Goal: Task Accomplishment & Management: Manage account settings

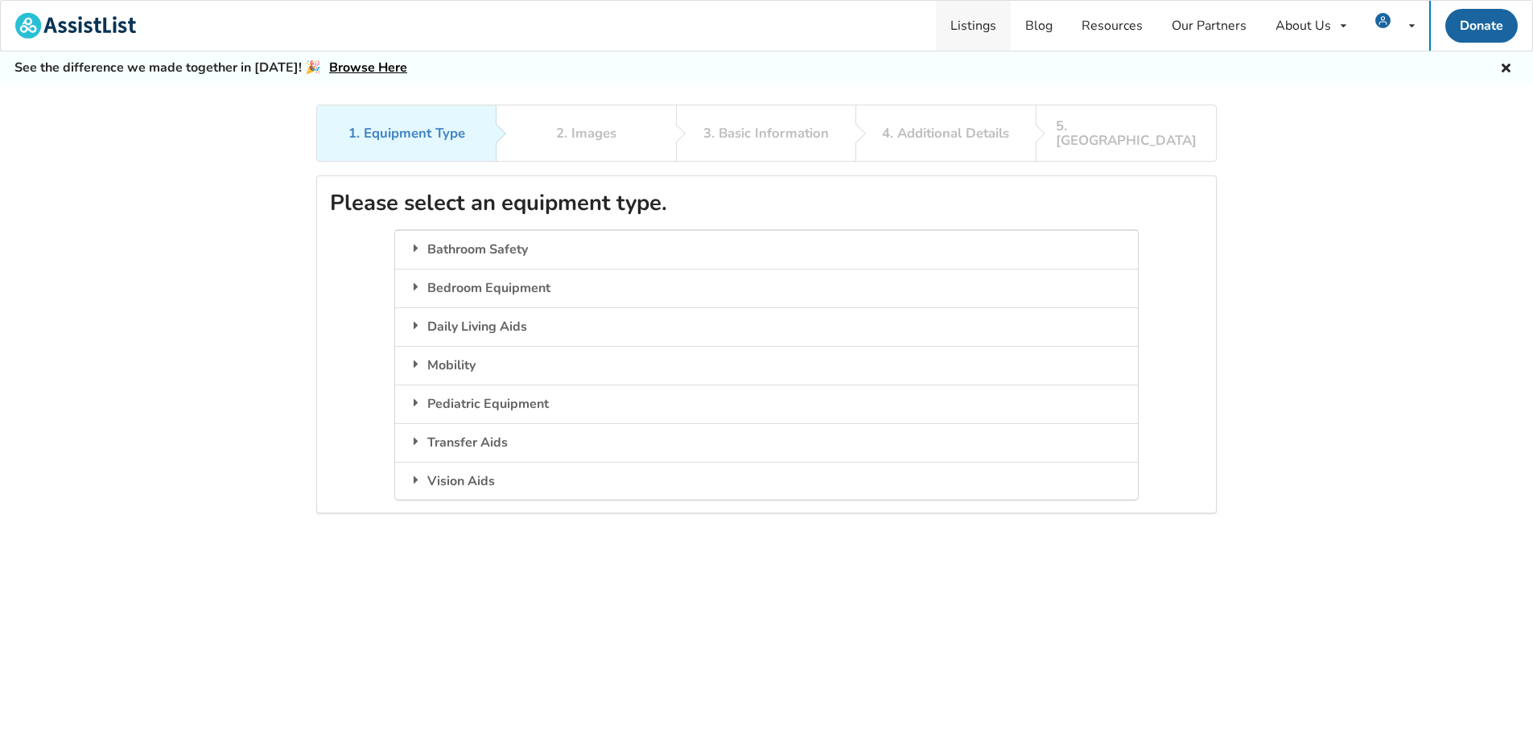
click at [968, 21] on link "Listings" at bounding box center [973, 26] width 75 height 50
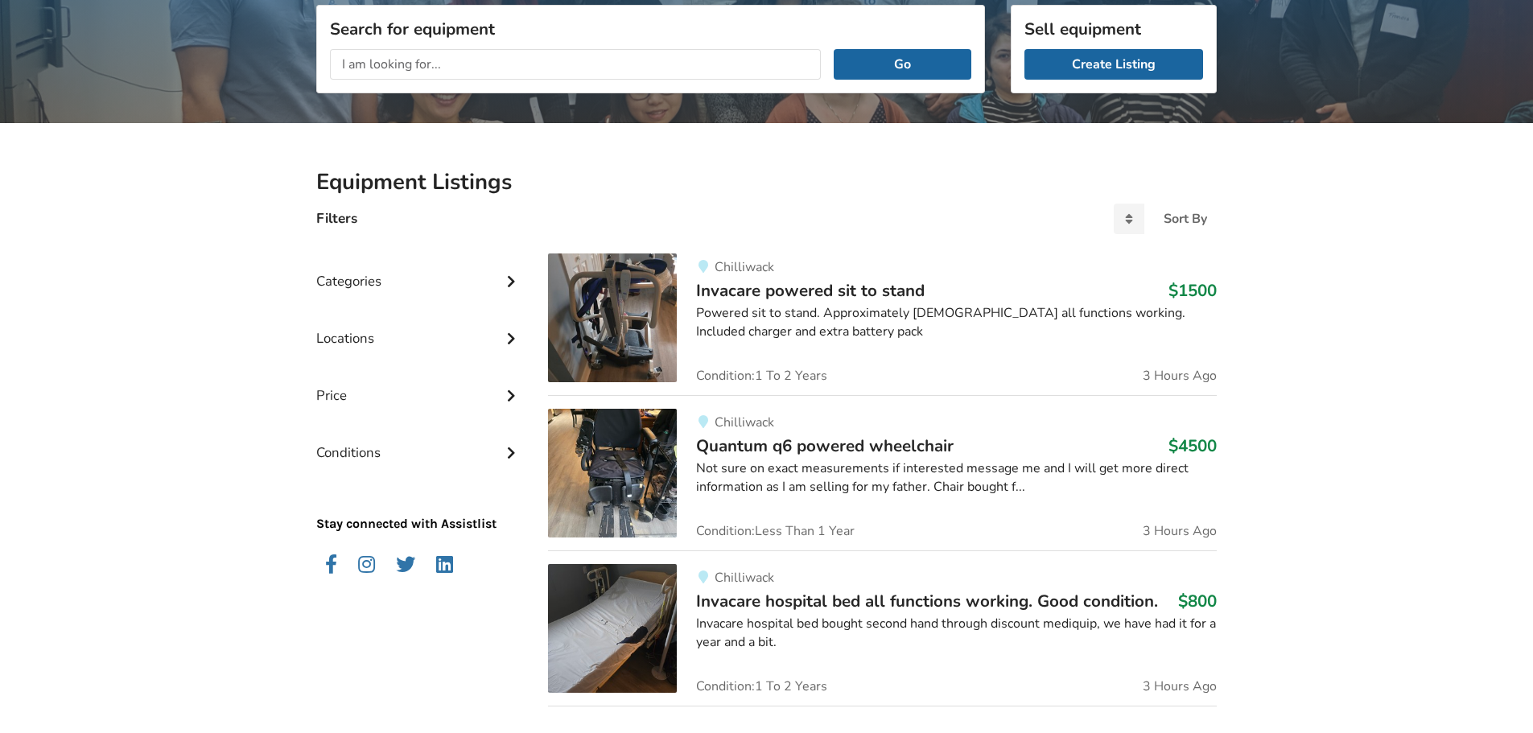
scroll to position [80, 0]
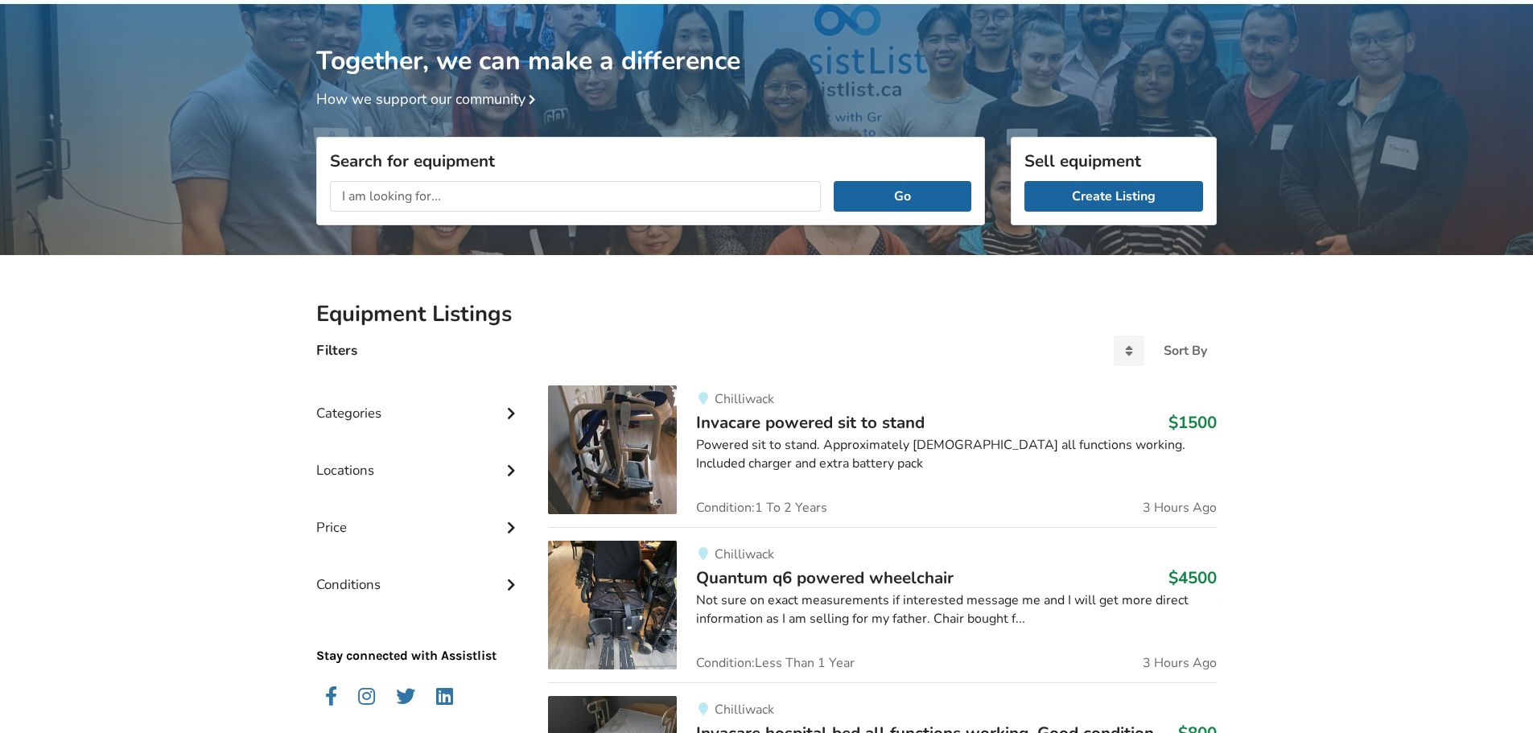
click at [377, 413] on div "Categories" at bounding box center [419, 401] width 206 height 57
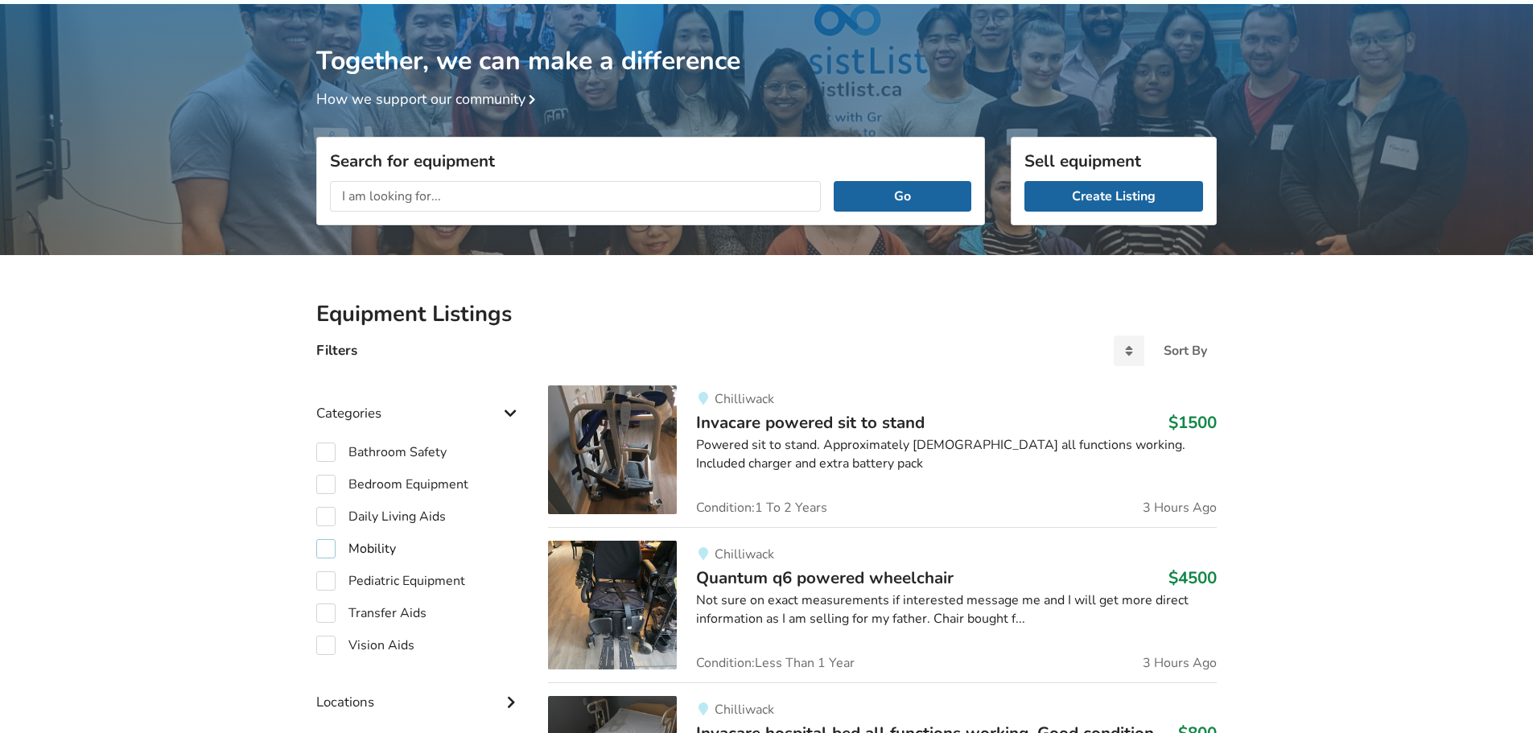
click at [369, 544] on label "Mobility" at bounding box center [356, 548] width 80 height 19
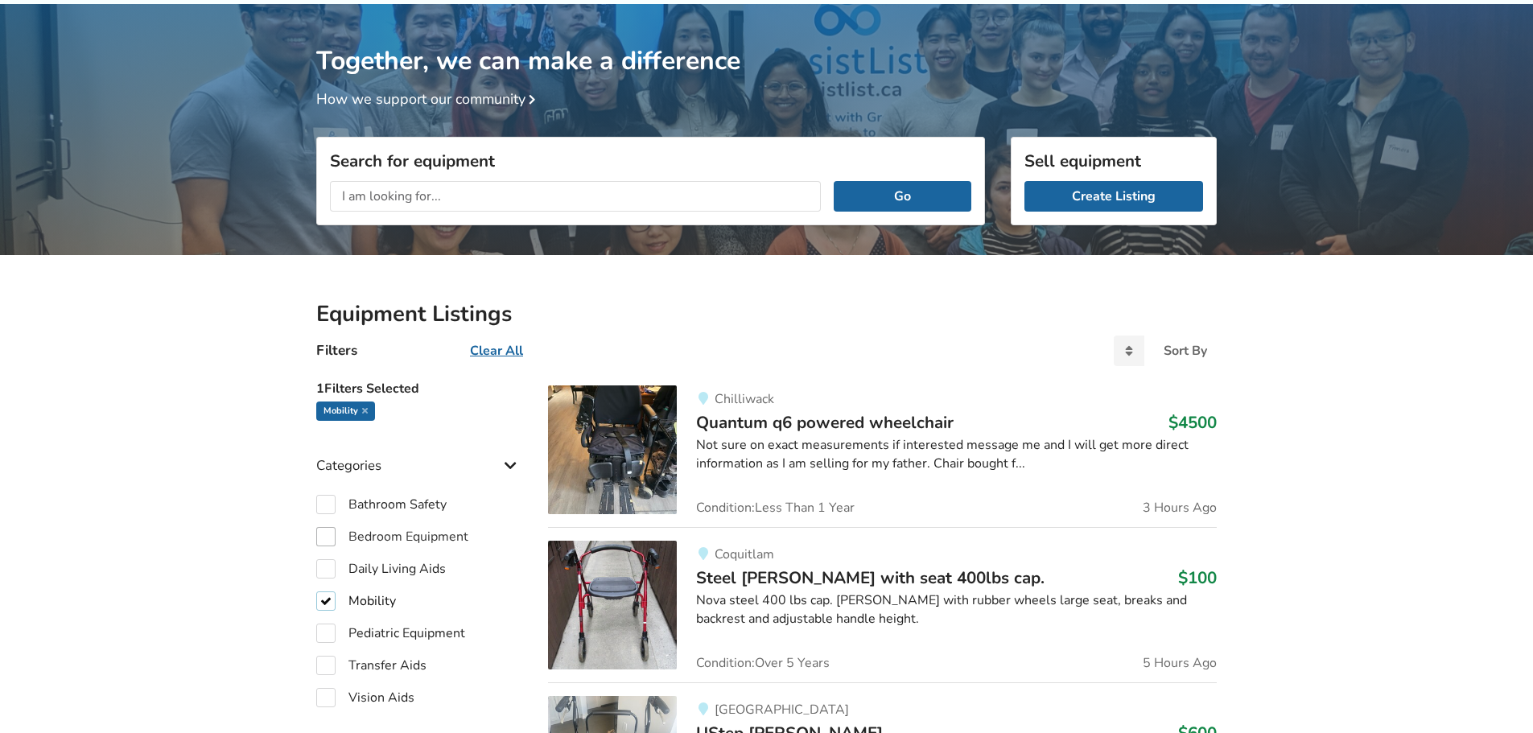
scroll to position [402, 0]
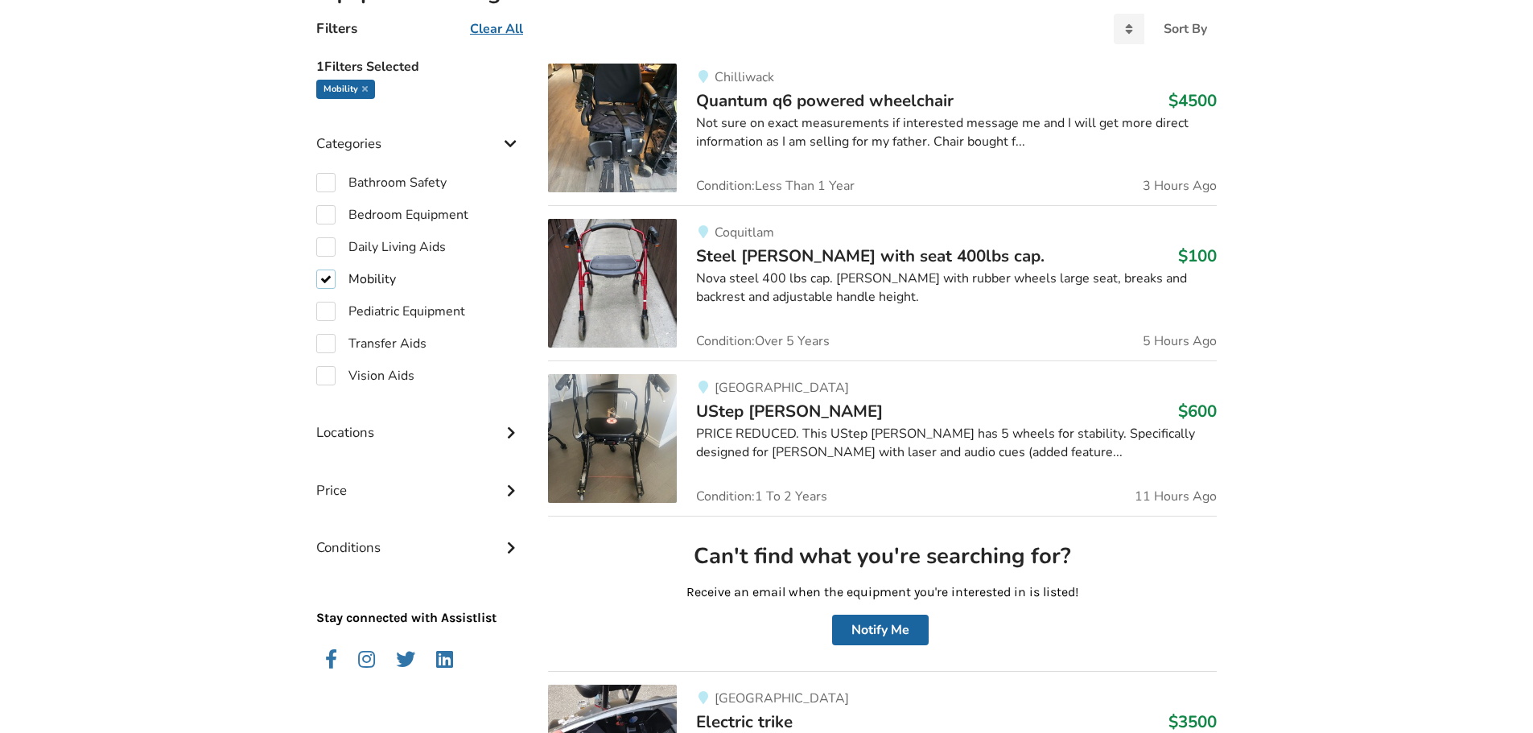
click at [378, 276] on label "Mobility" at bounding box center [356, 279] width 80 height 19
checkbox input "false"
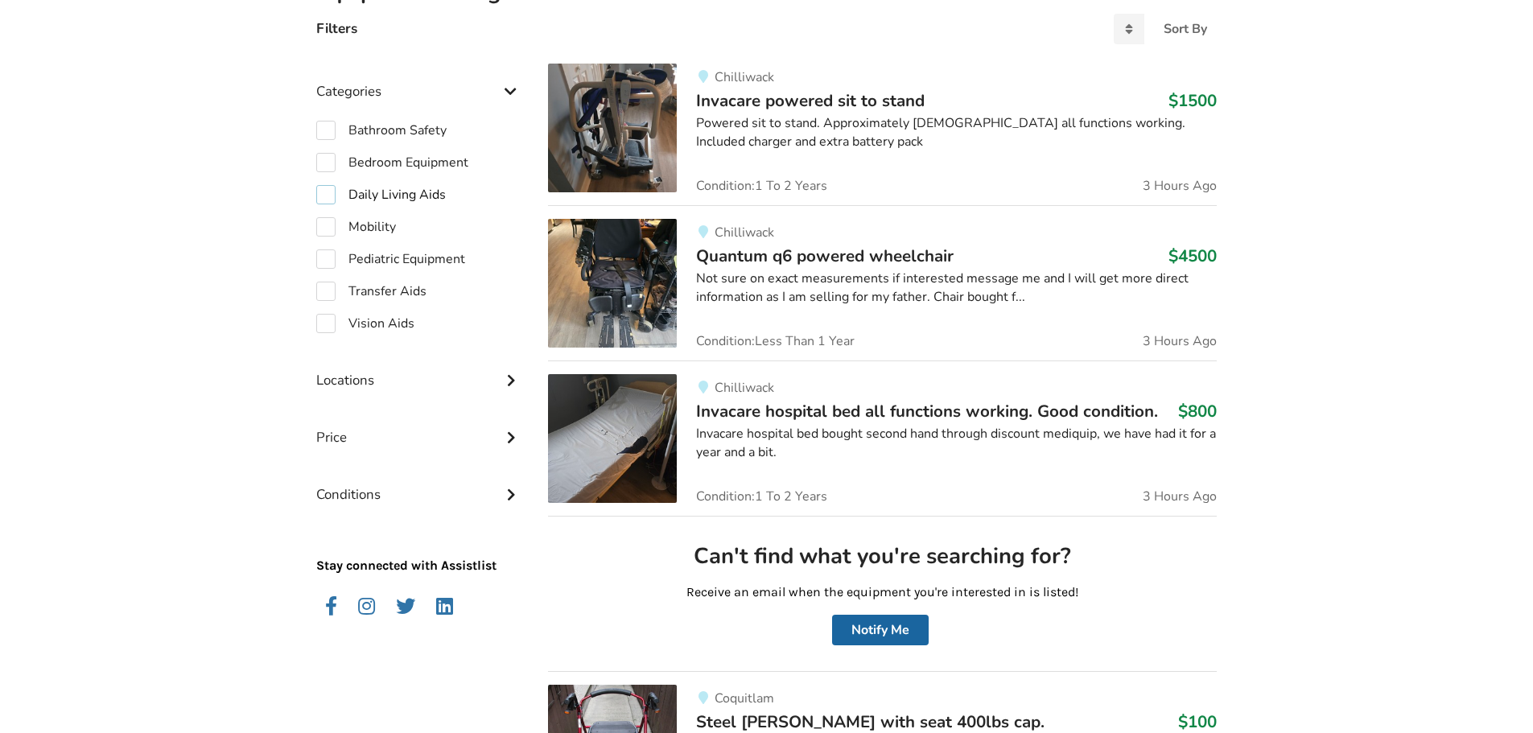
click at [374, 193] on label "Daily Living Aids" at bounding box center [381, 194] width 130 height 19
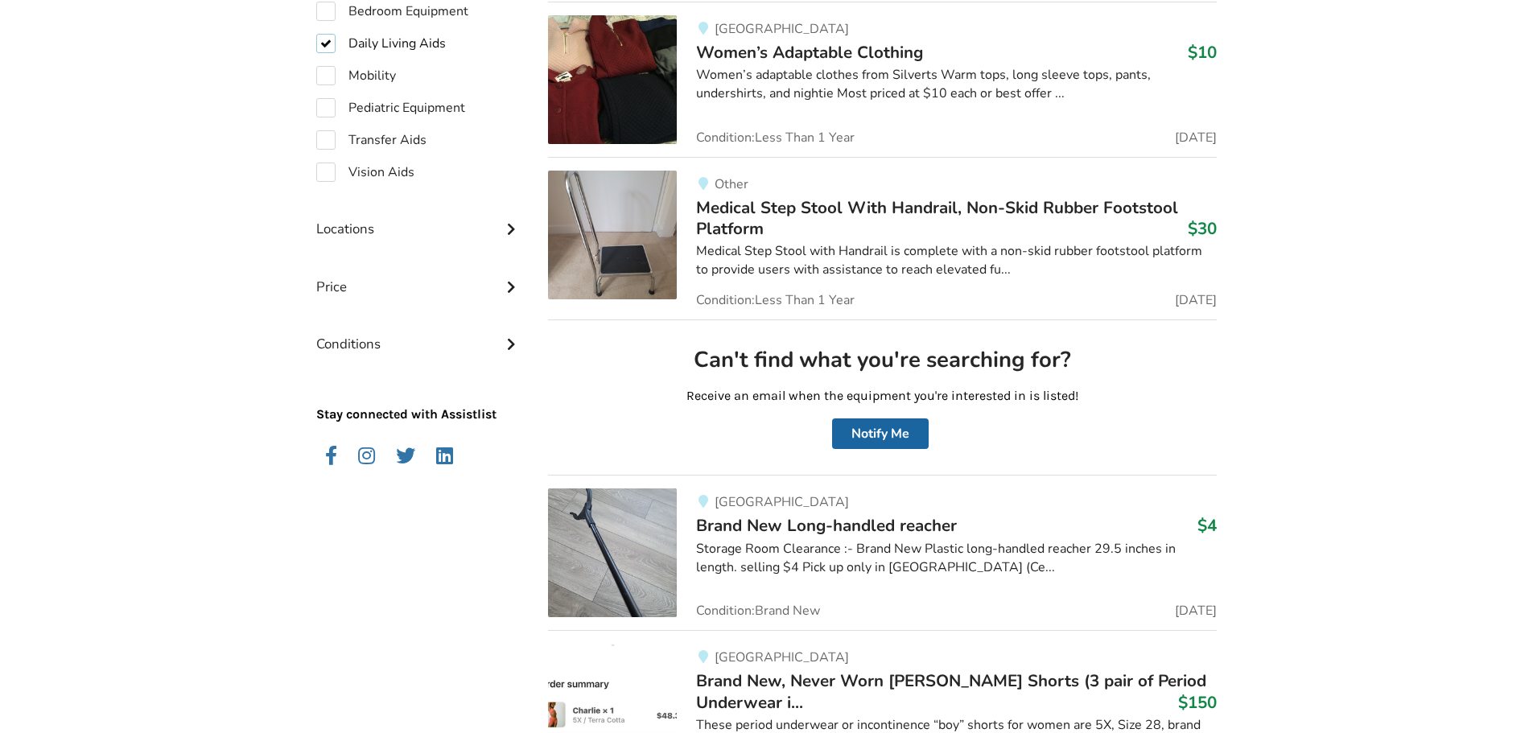
scroll to position [284, 0]
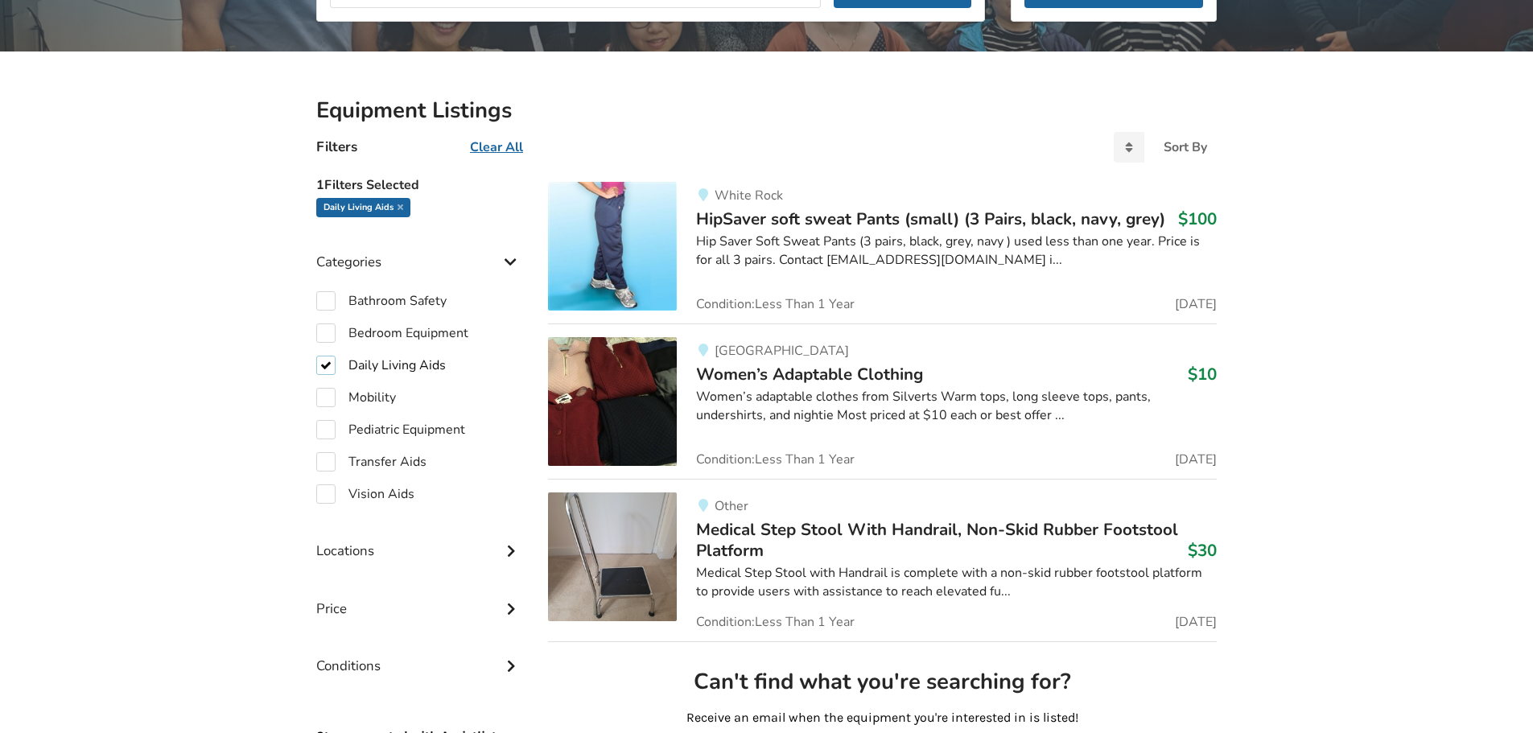
click at [381, 363] on label "Daily Living Aids" at bounding box center [381, 365] width 130 height 19
checkbox input "false"
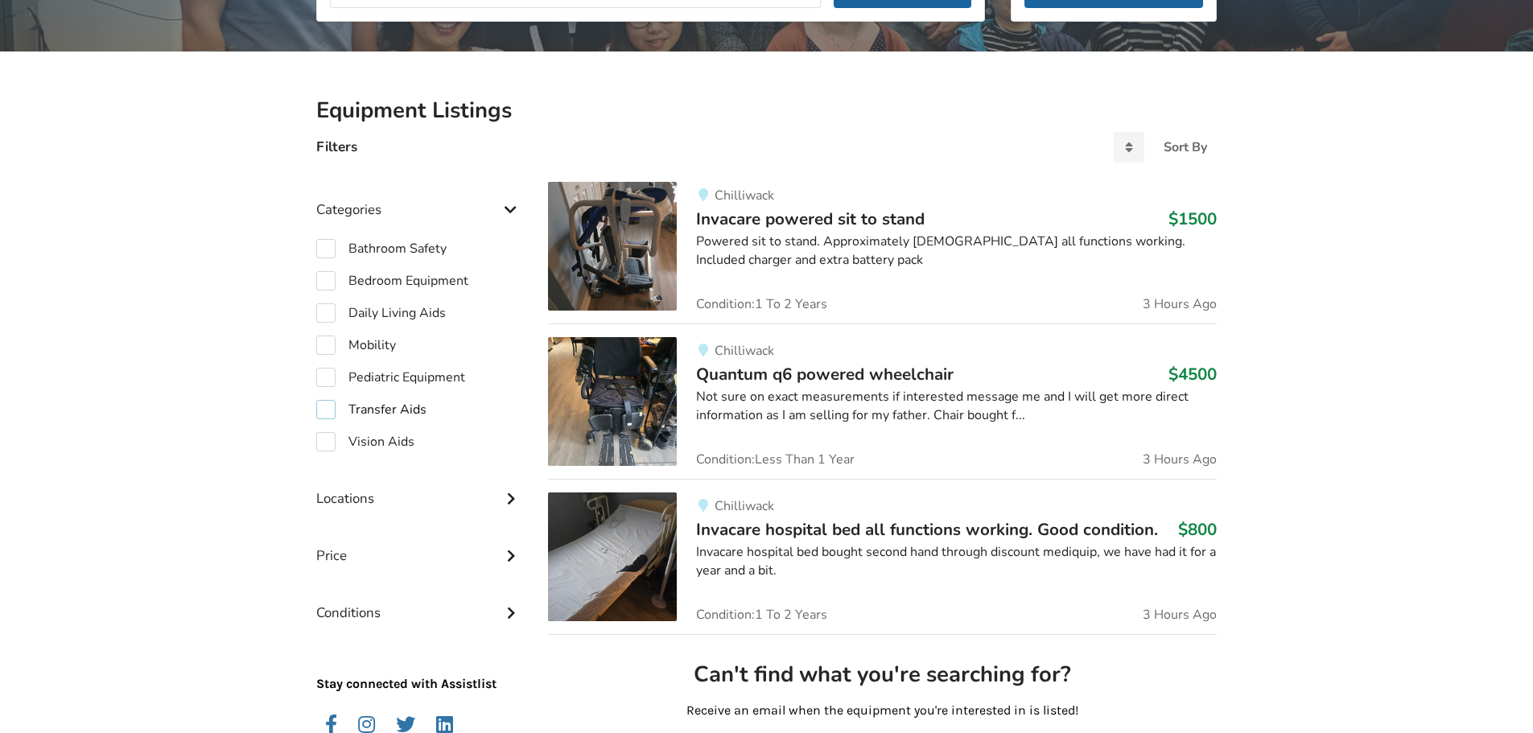
click at [381, 411] on label "Transfer Aids" at bounding box center [371, 409] width 110 height 19
checkbox input "true"
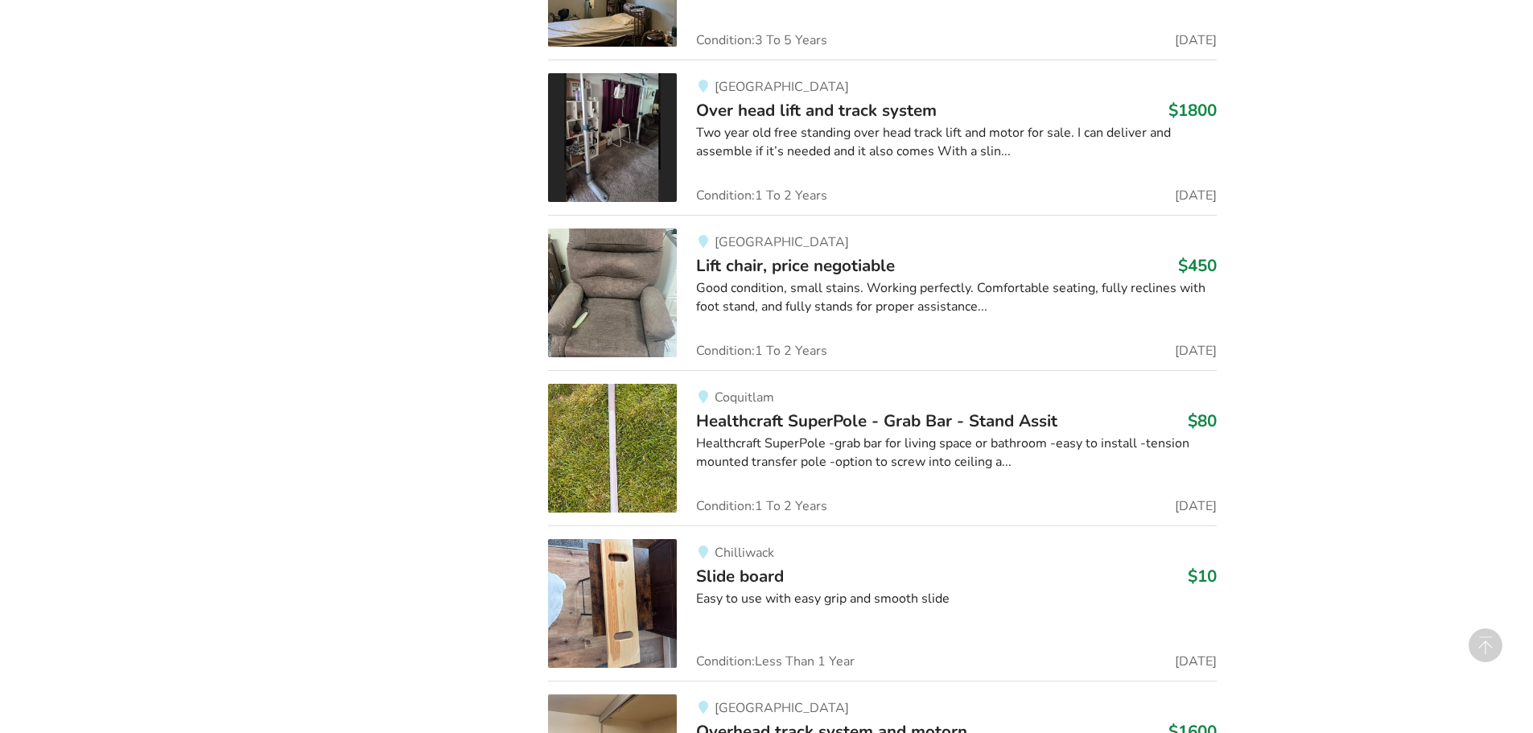
scroll to position [1089, 0]
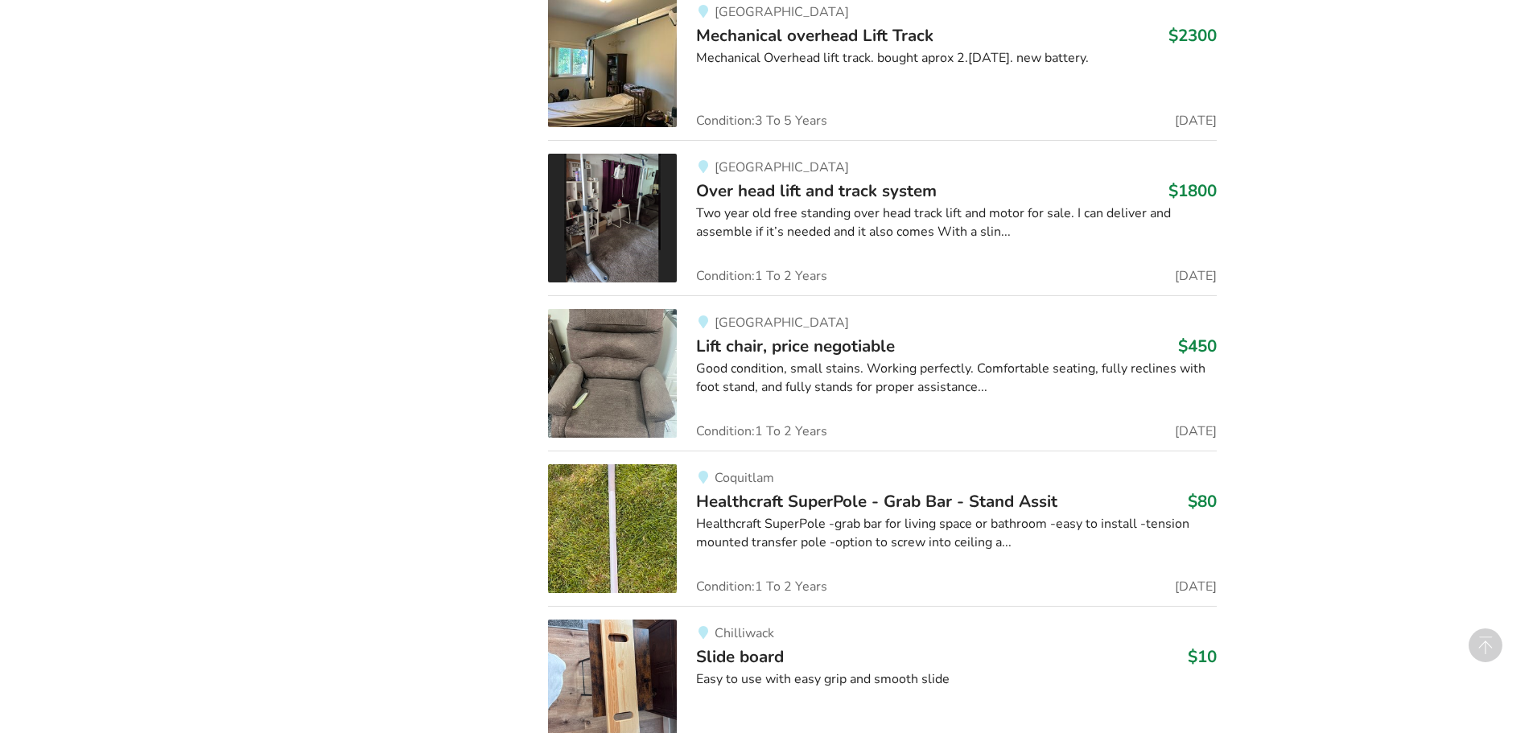
click at [757, 350] on span "Lift chair, price negotiable" at bounding box center [795, 346] width 199 height 23
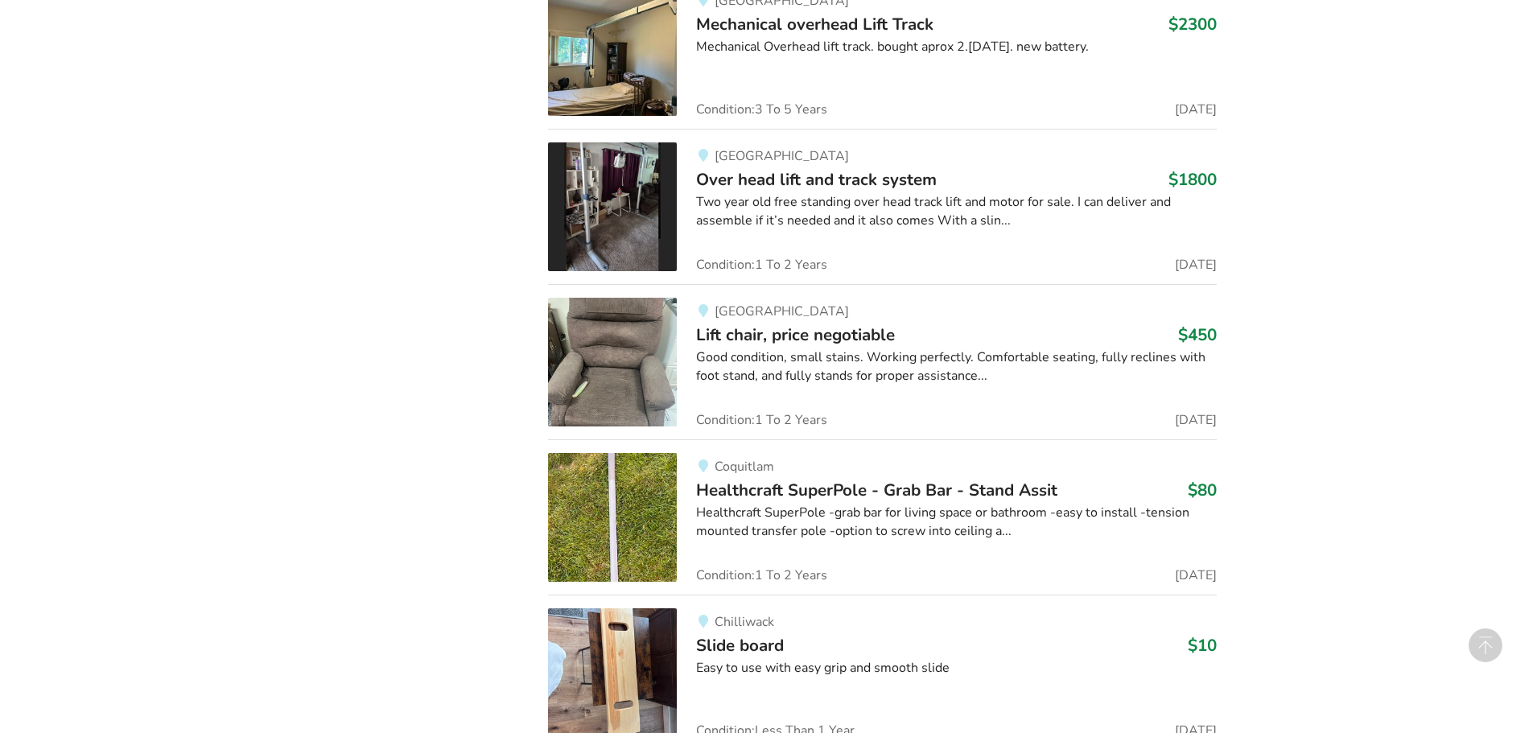
scroll to position [1181, 0]
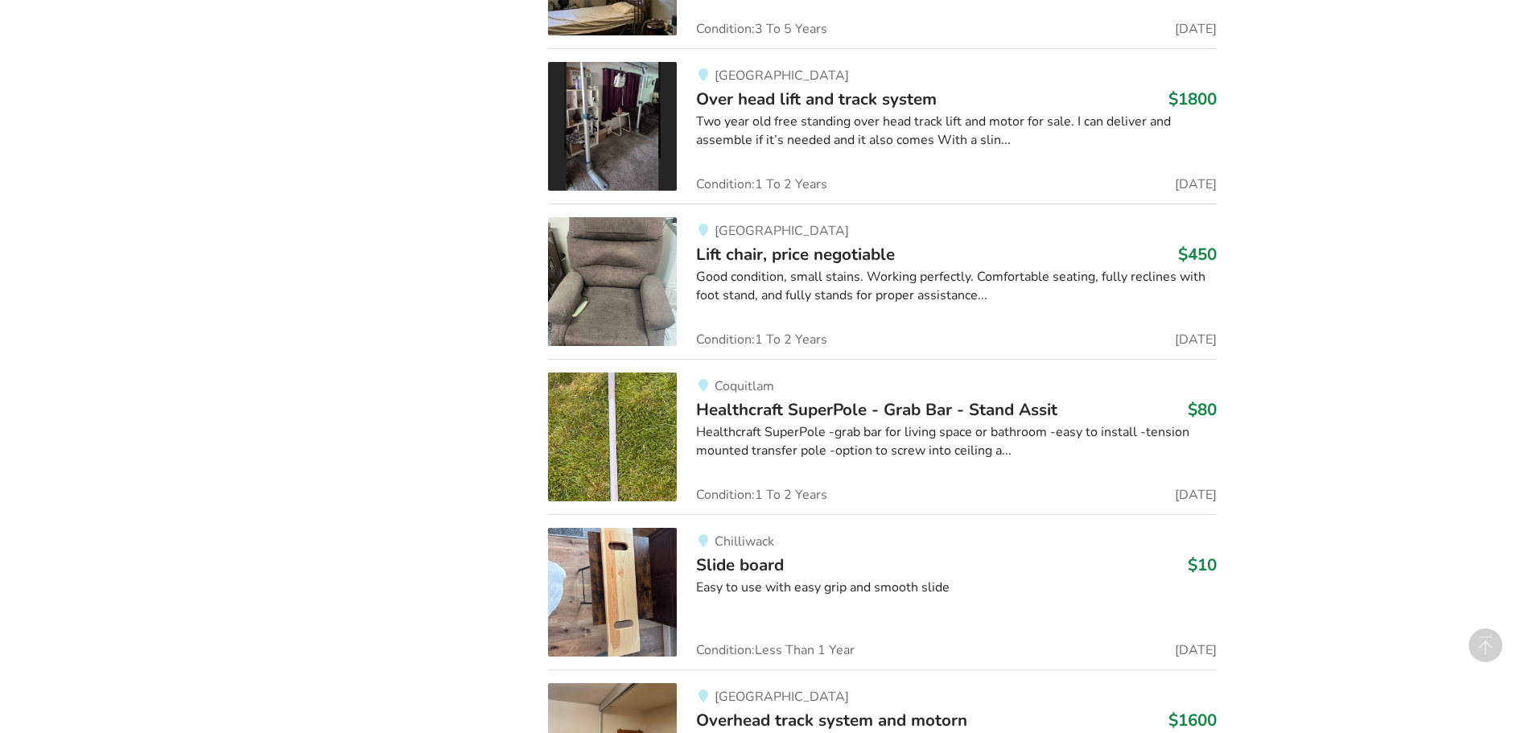
click at [847, 250] on span "Lift chair, price negotiable" at bounding box center [795, 254] width 199 height 23
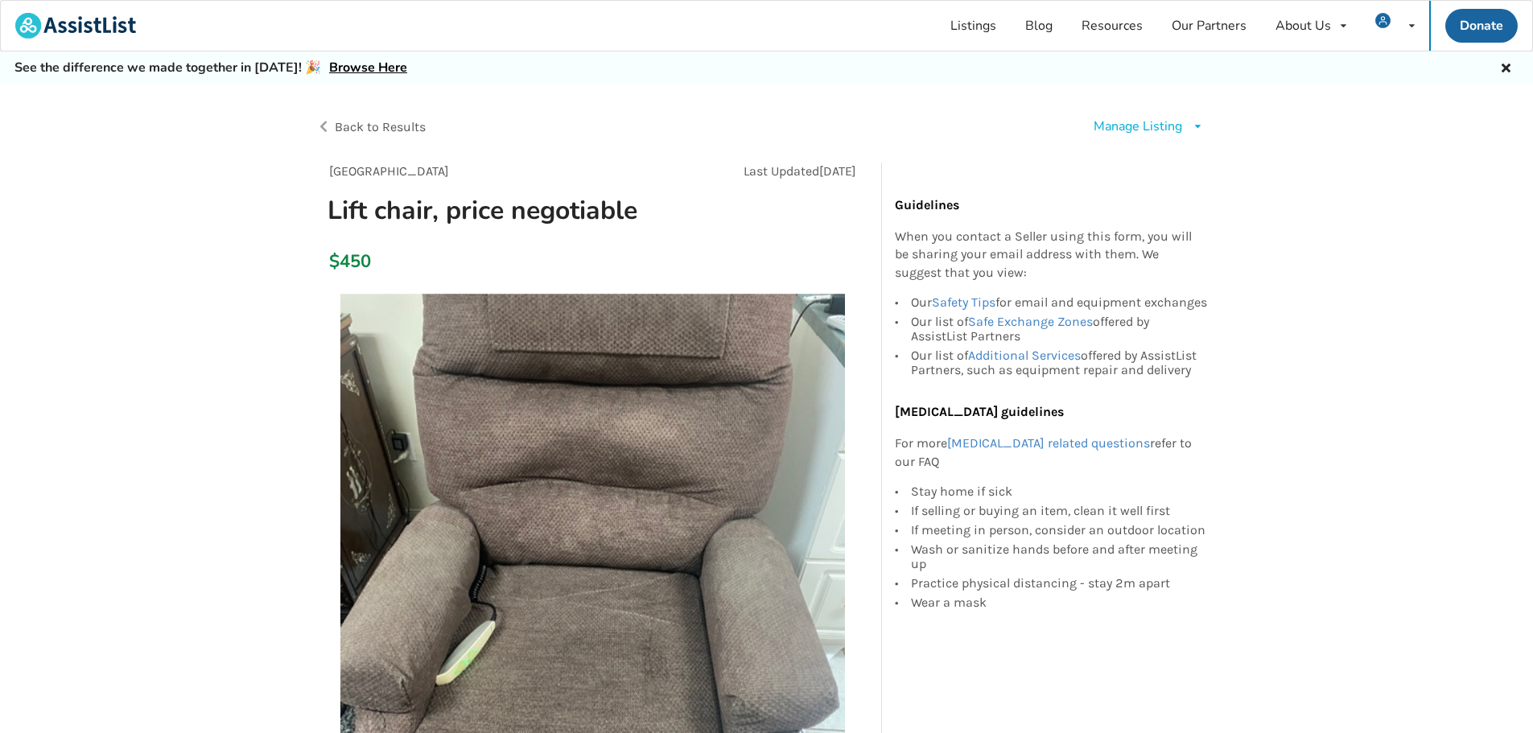
scroll to position [161, 0]
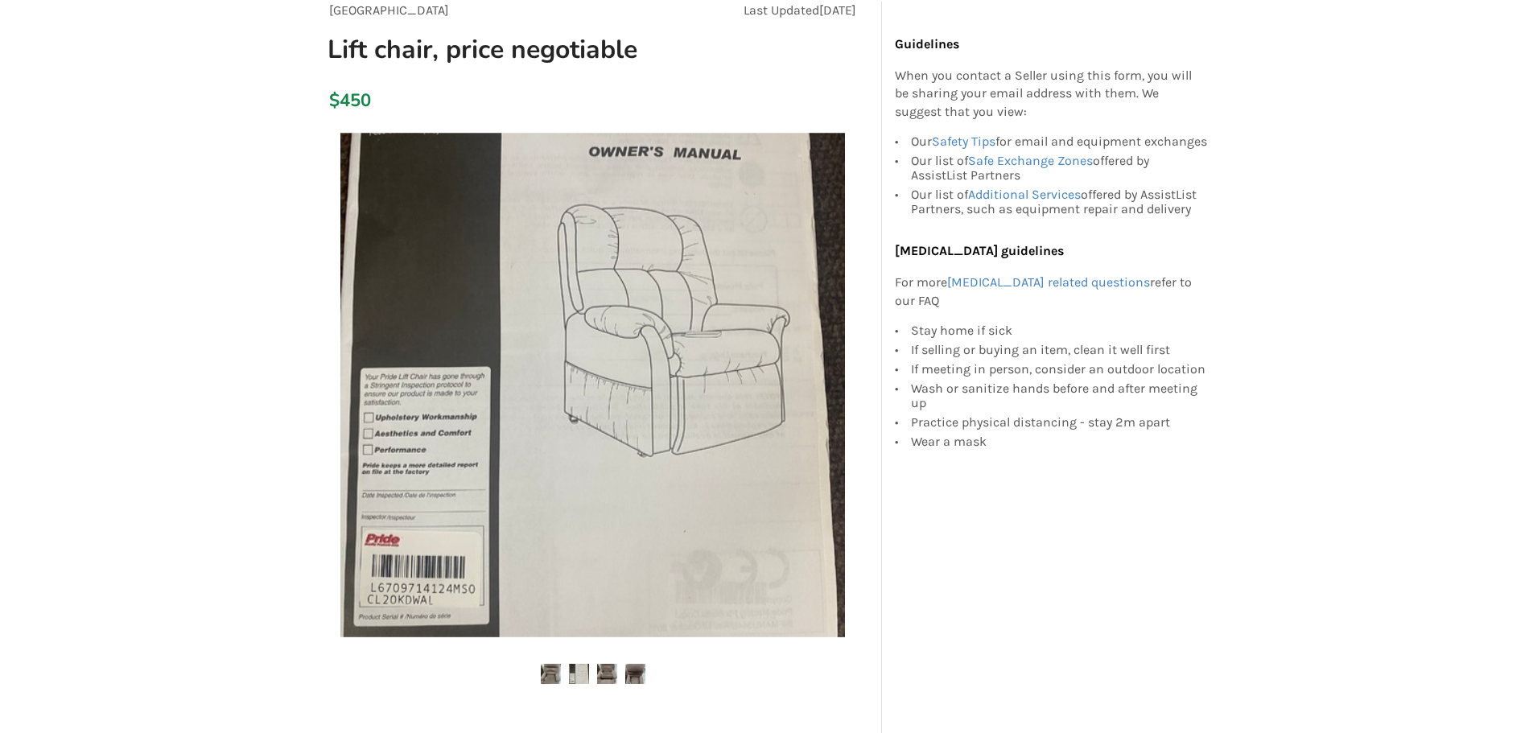
click at [605, 676] on img at bounding box center [607, 674] width 20 height 20
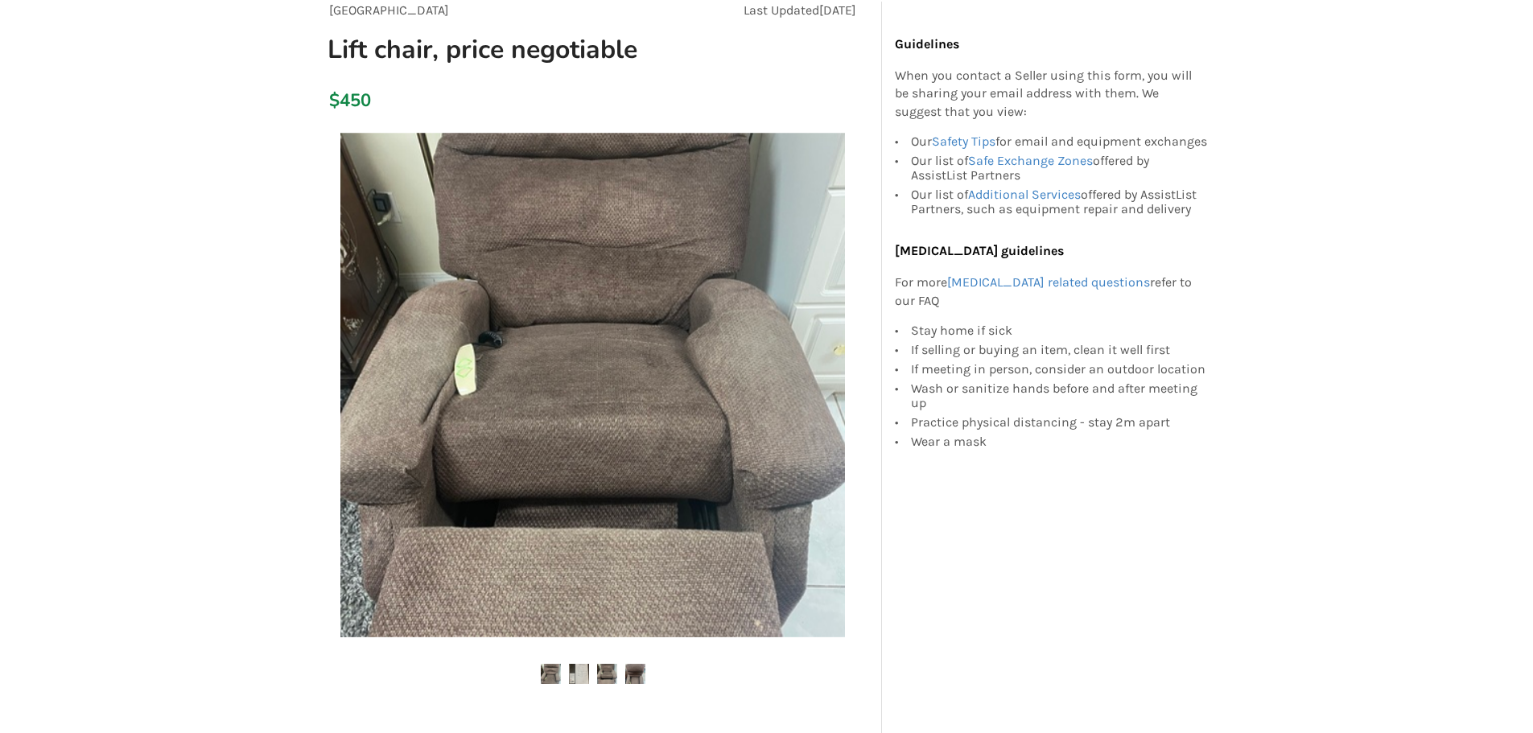
click at [642, 670] on img at bounding box center [635, 674] width 20 height 20
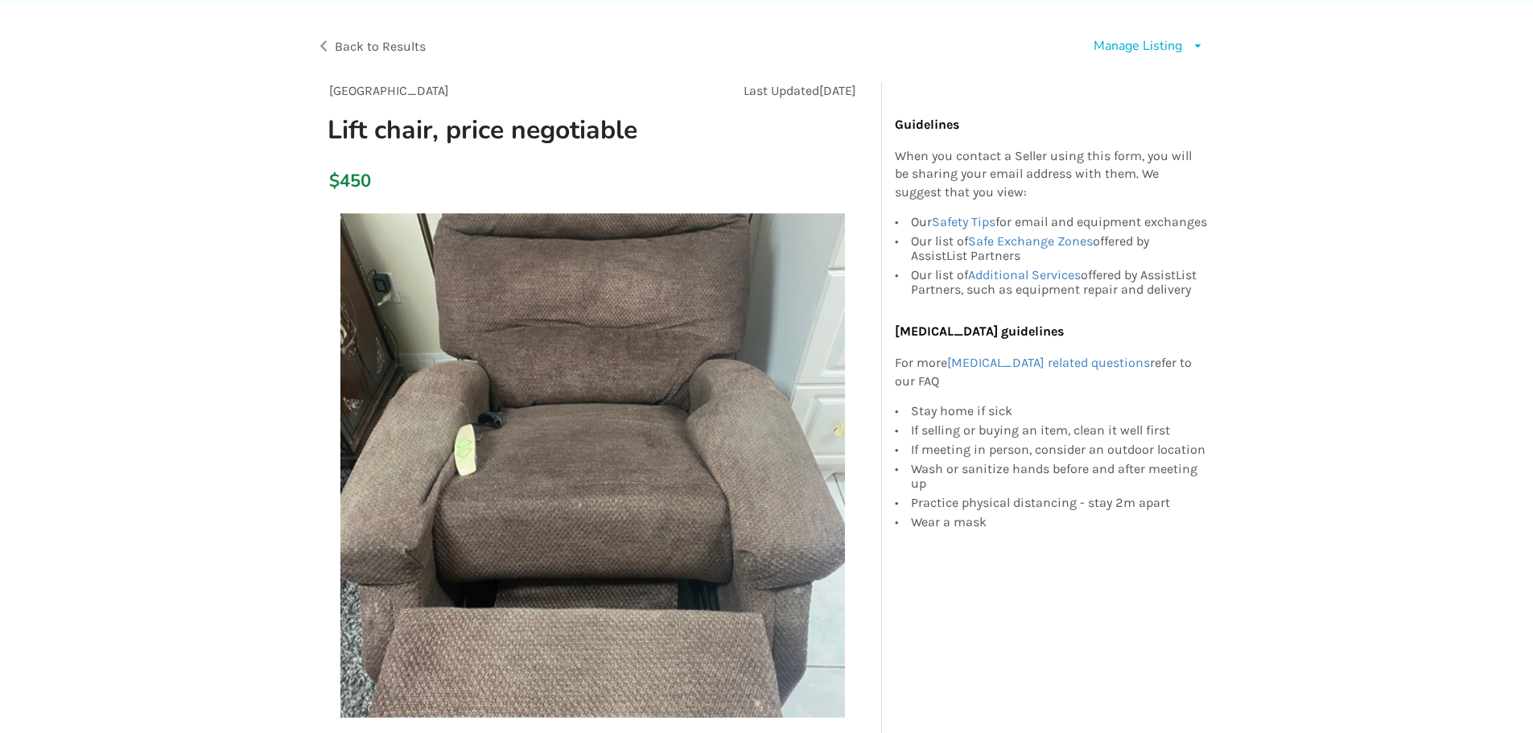
scroll to position [0, 0]
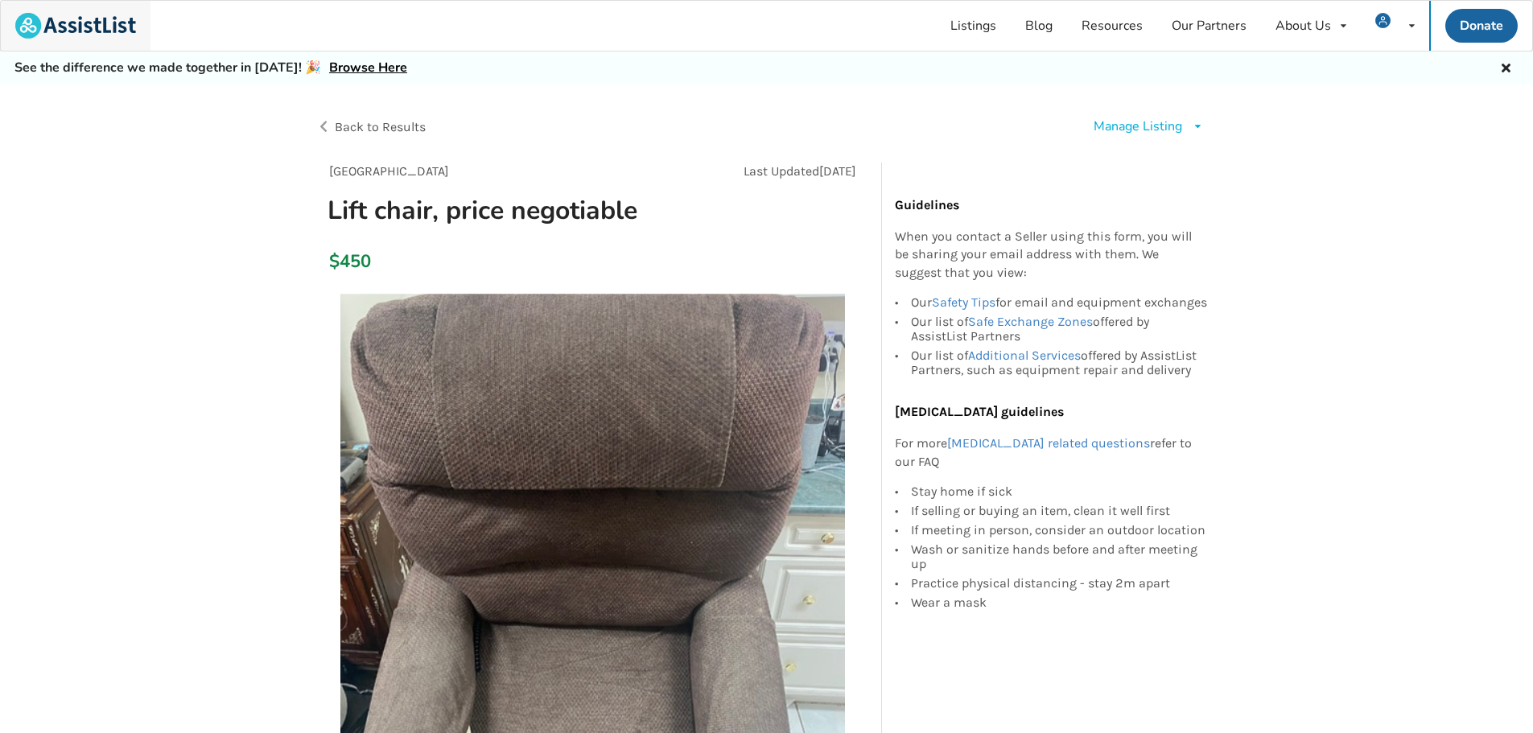
click at [76, 24] on img at bounding box center [75, 26] width 121 height 26
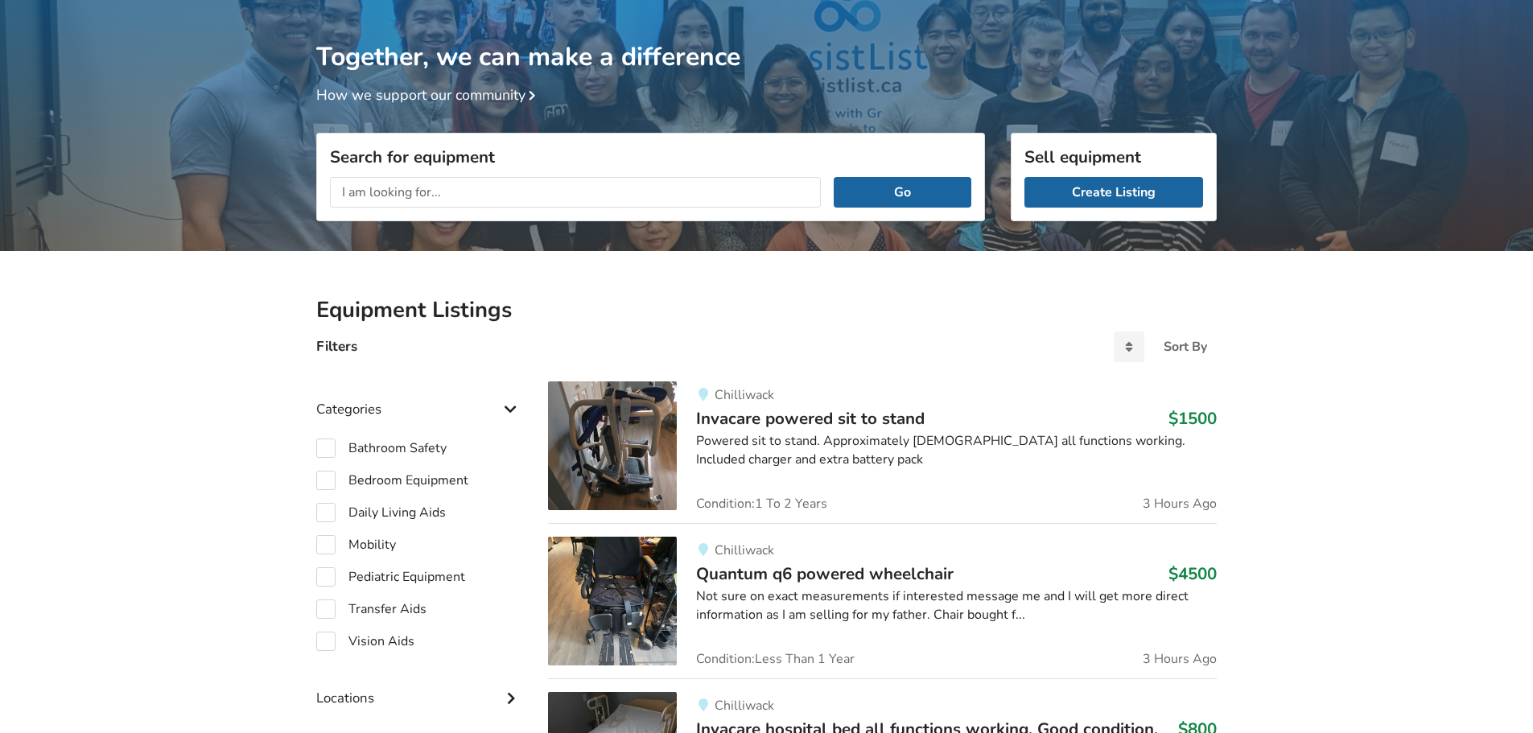
click at [529, 188] on input "text" at bounding box center [575, 192] width 491 height 31
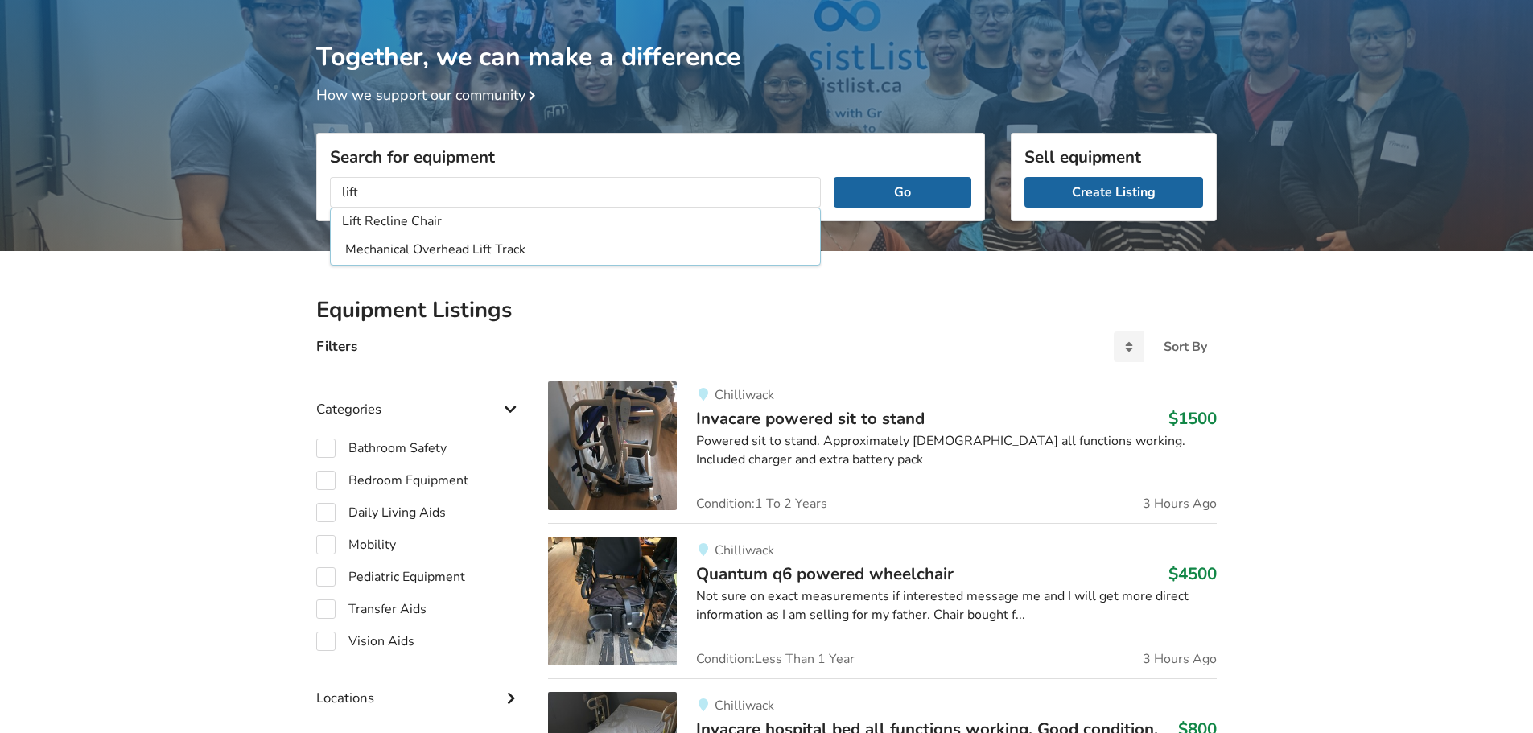
type input "Lift Recline Chair"
click at [834, 177] on button "Go" at bounding box center [903, 192] width 138 height 31
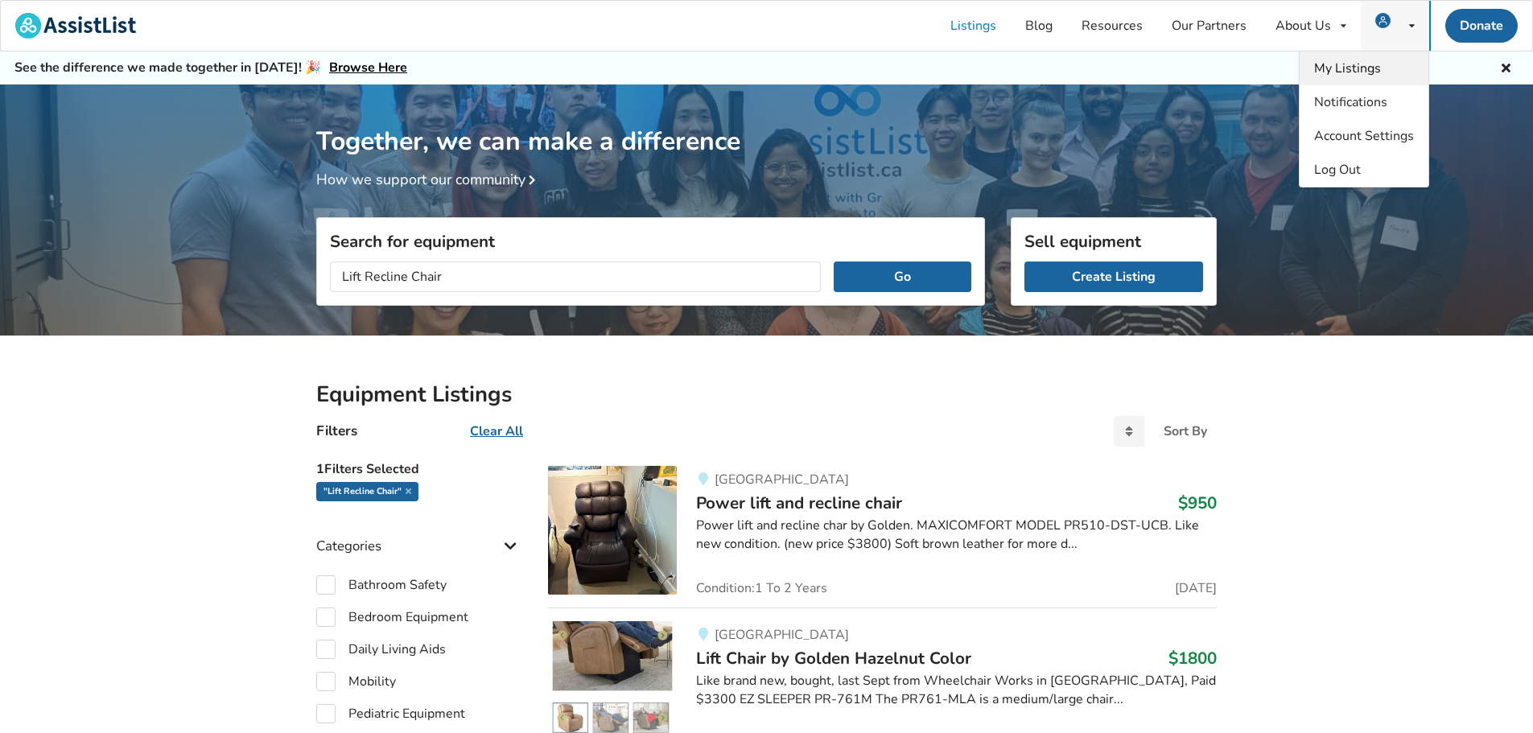
click at [1366, 76] on span "My Listings" at bounding box center [1347, 69] width 67 height 18
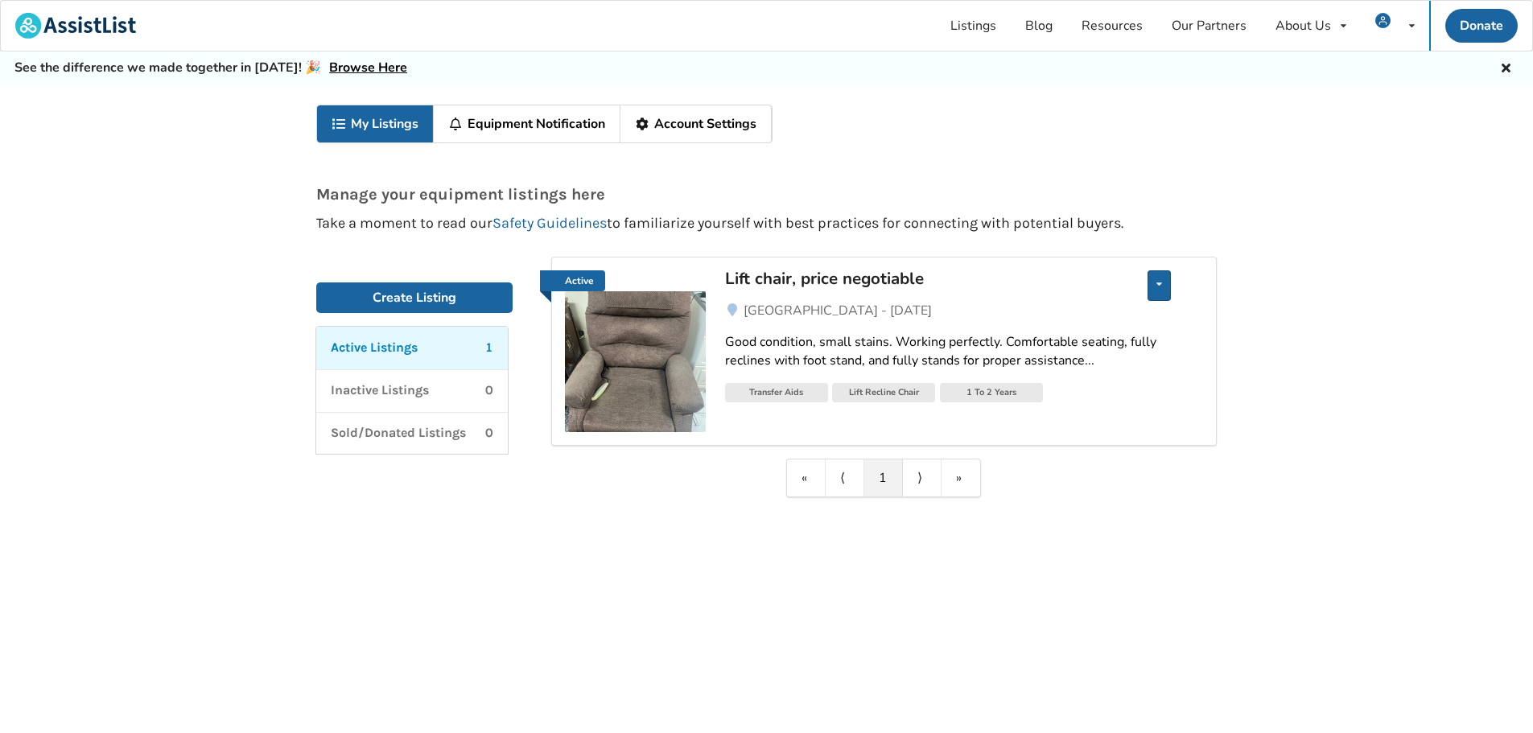
click at [1156, 283] on div "Edit listing Renew listing Mark as Sold Delete listing" at bounding box center [1159, 285] width 23 height 31
click at [1089, 301] on span "Edit listing" at bounding box center [1070, 297] width 62 height 18
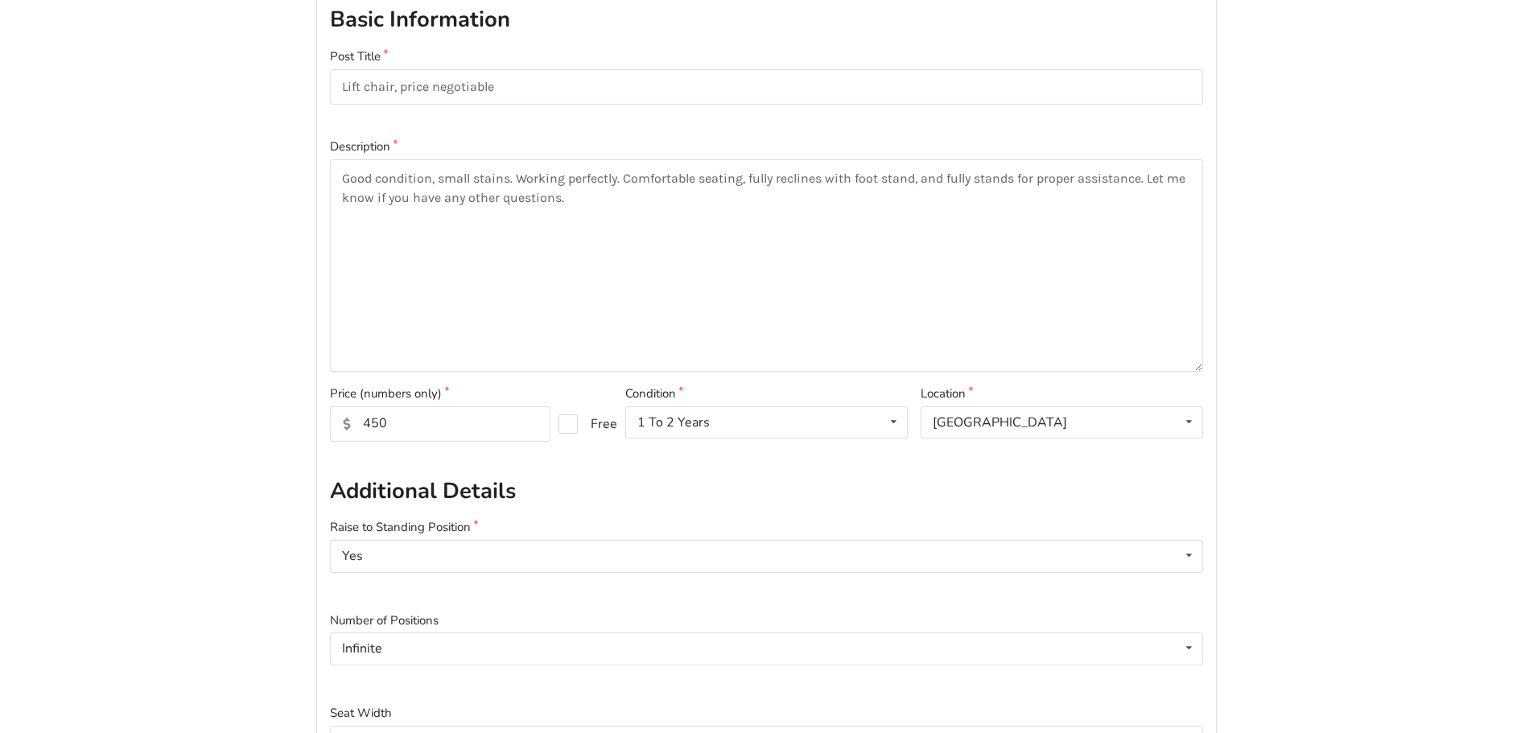
scroll to position [241, 0]
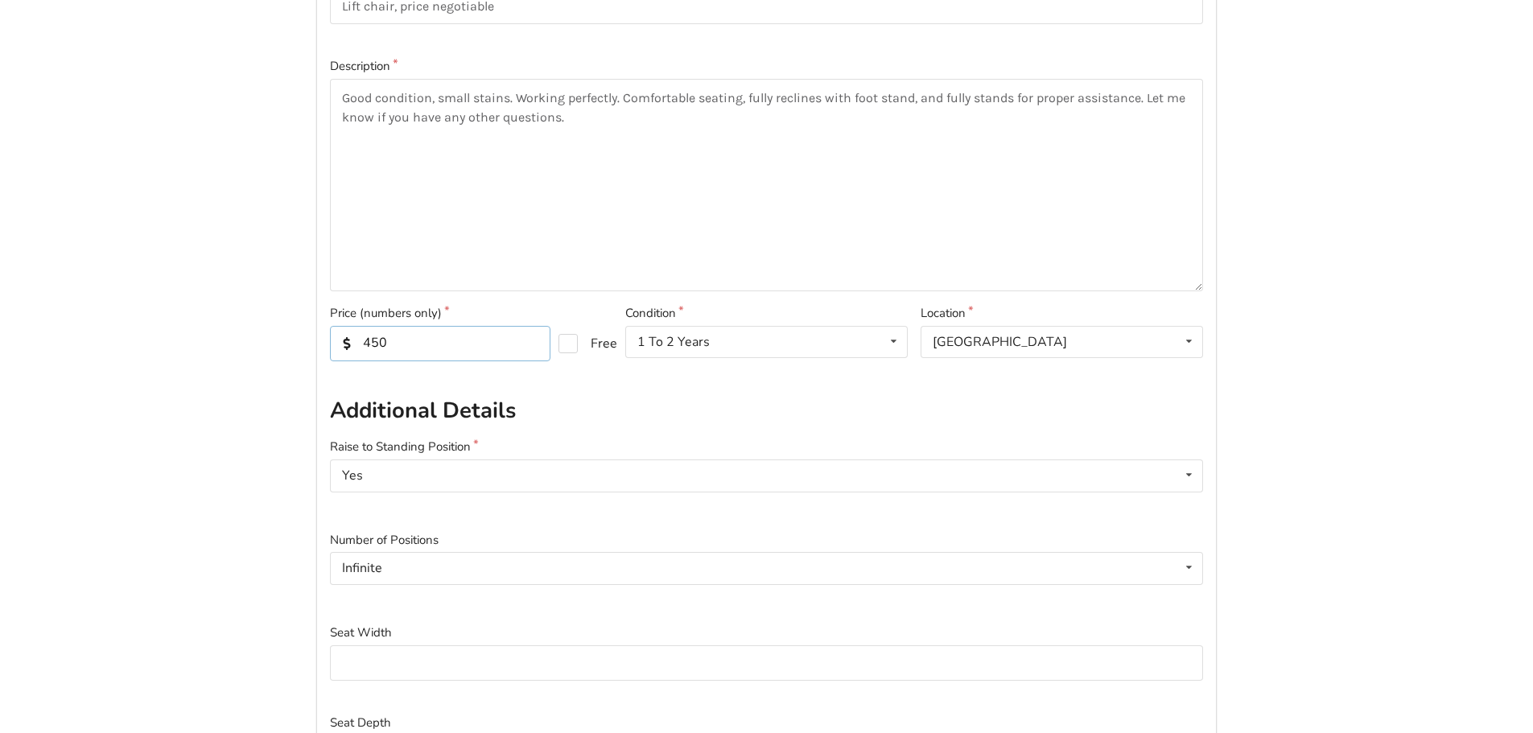
click at [432, 337] on input "450" at bounding box center [440, 343] width 221 height 35
type input "500"
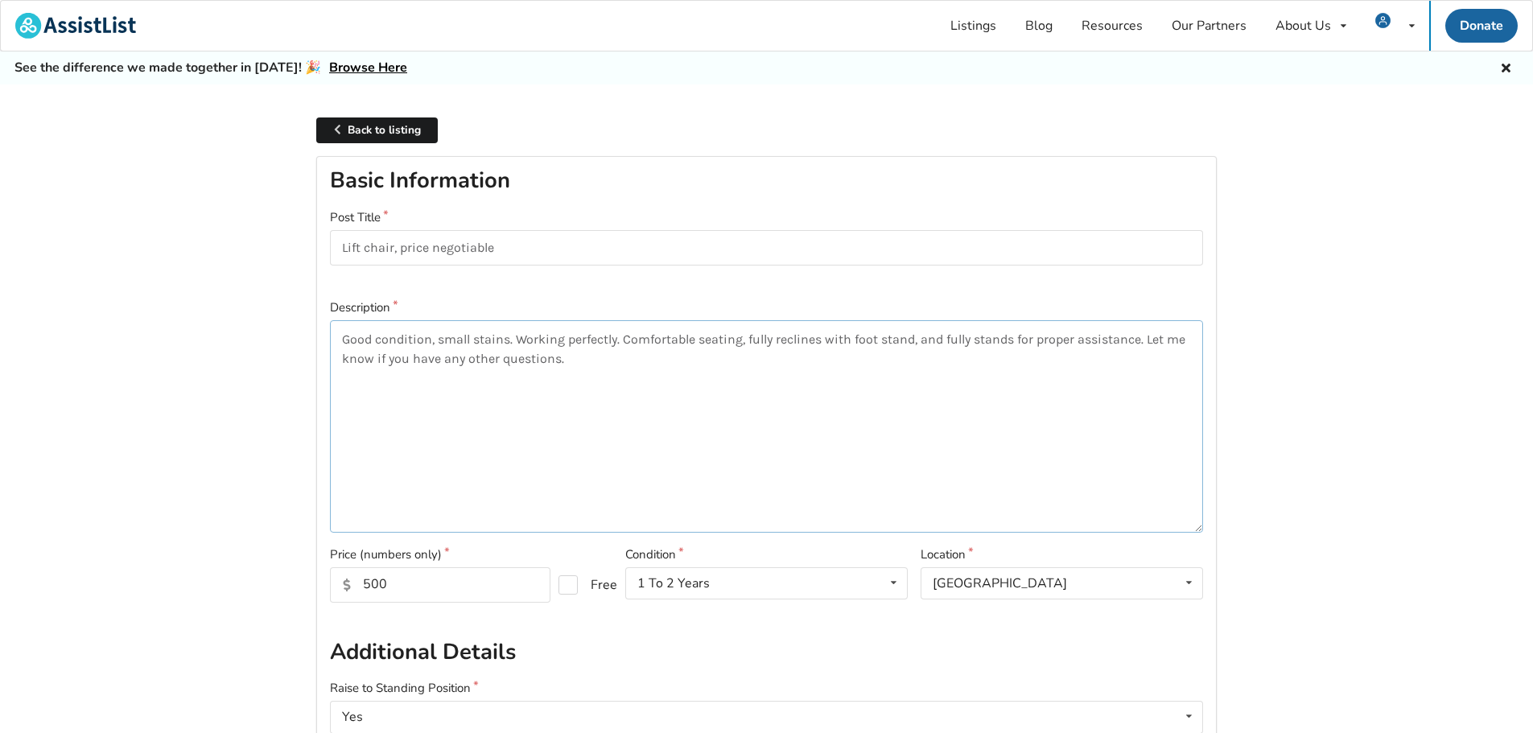
click at [1150, 340] on textarea "Good condition, small stains. Working perfectly. Comfortable seating, fully rec…" at bounding box center [766, 426] width 873 height 212
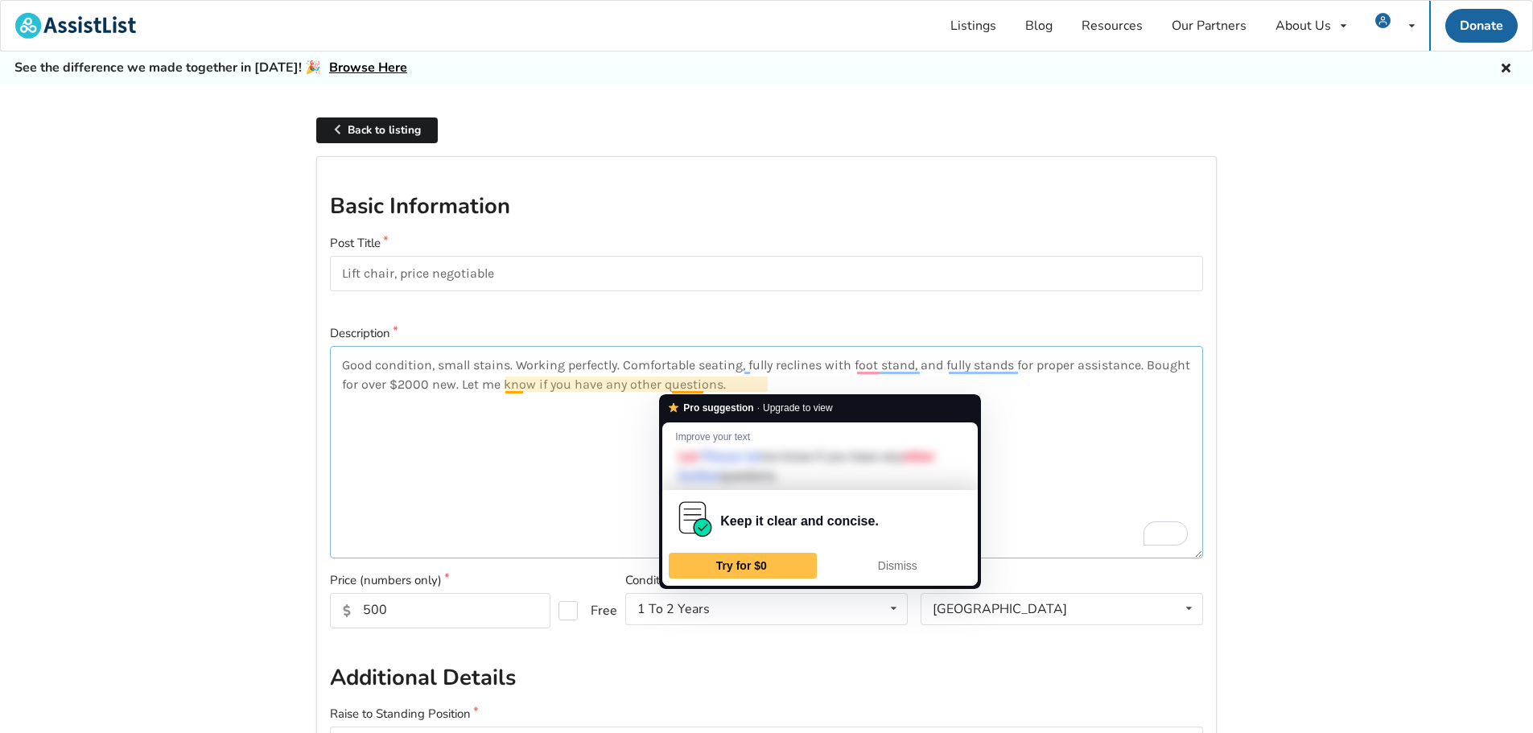
click at [586, 481] on textarea "Good condition, small stains. Working perfectly. Comfortable seating, fully rec…" at bounding box center [766, 452] width 873 height 212
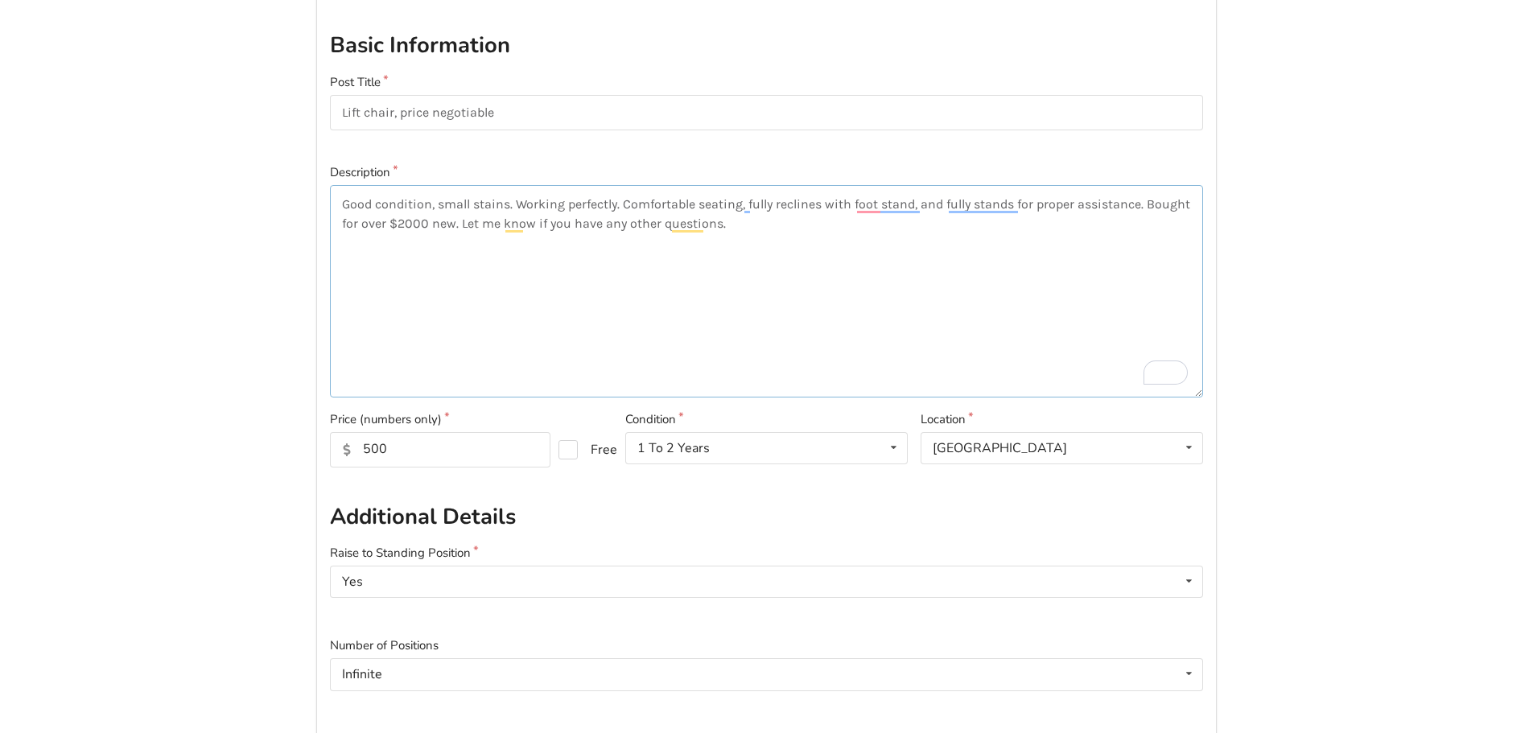
scroll to position [322, 0]
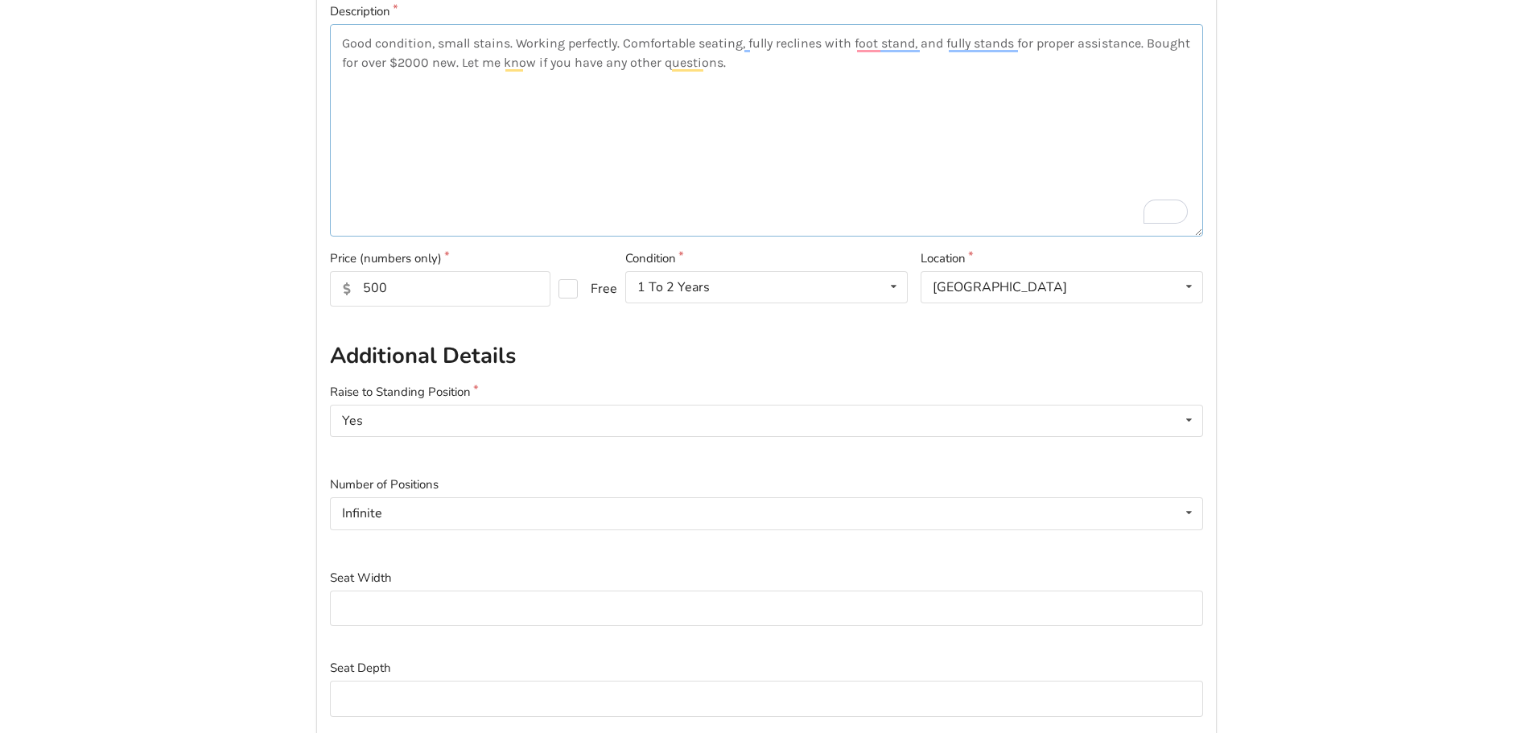
type textarea "Good condition, small stains. Working perfectly. Comfortable seating, fully rec…"
drag, startPoint x: 390, startPoint y: 292, endPoint x: 370, endPoint y: 298, distance: 20.9
click at [370, 298] on input "500" at bounding box center [440, 288] width 221 height 35
type input "550"
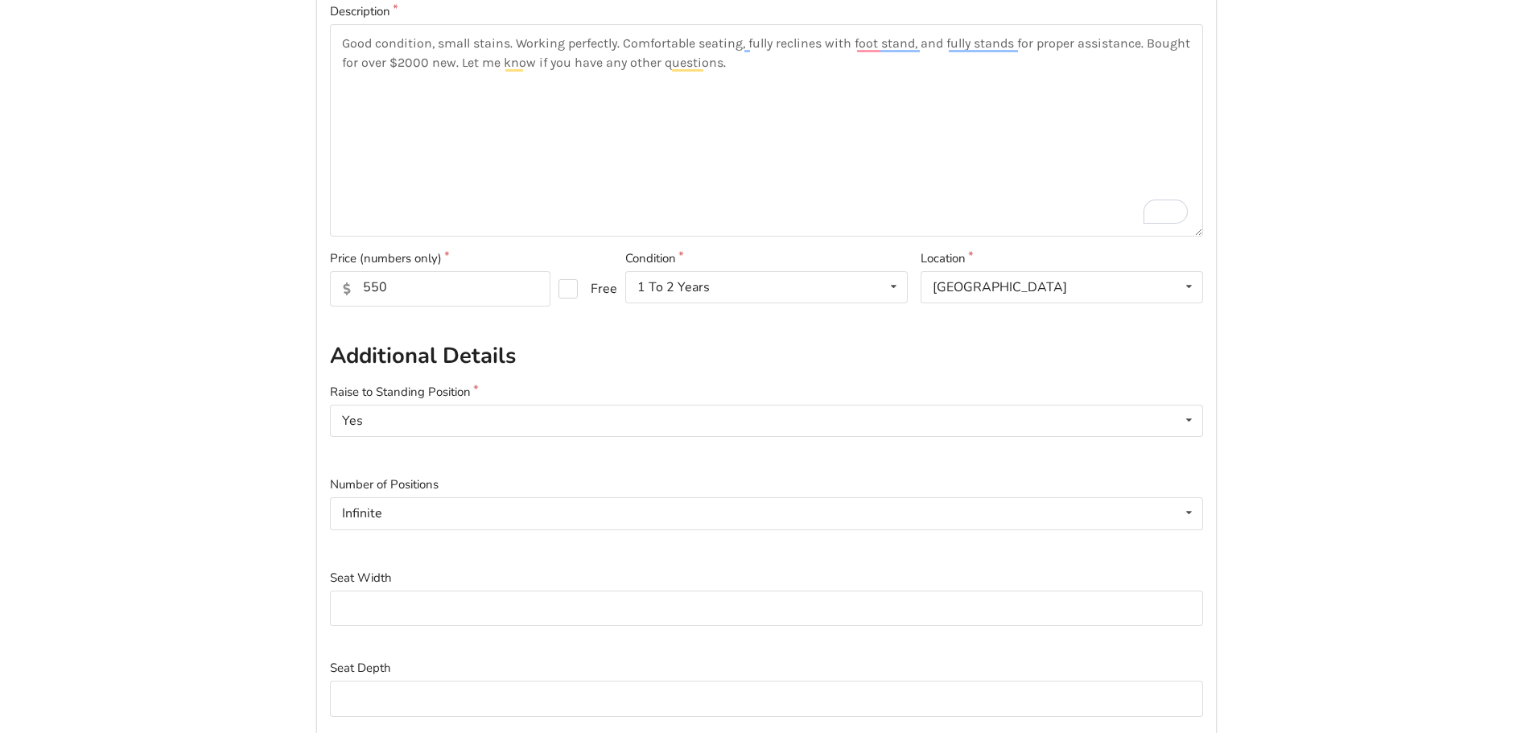
click at [655, 343] on h2 "Additional Details" at bounding box center [766, 356] width 873 height 28
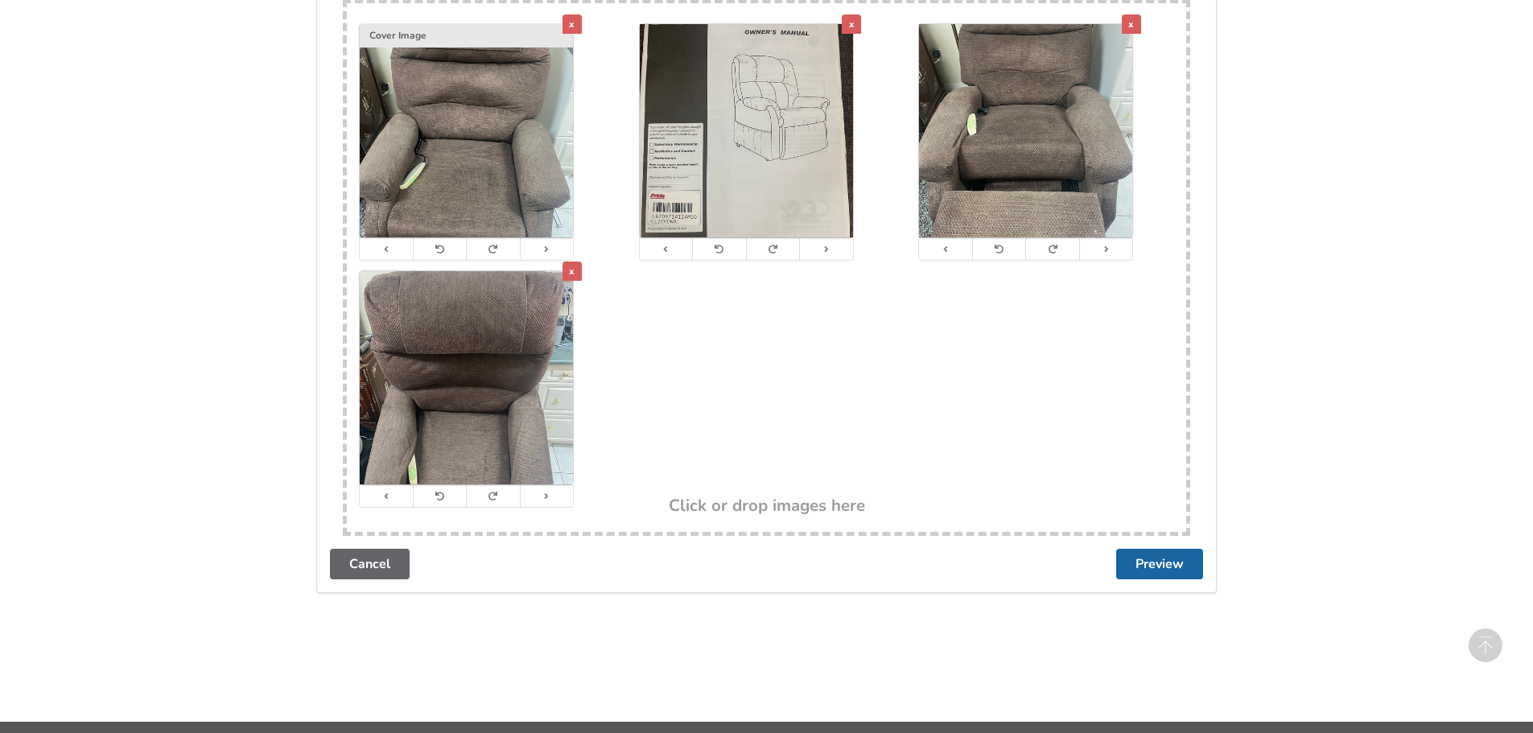
scroll to position [1486, 0]
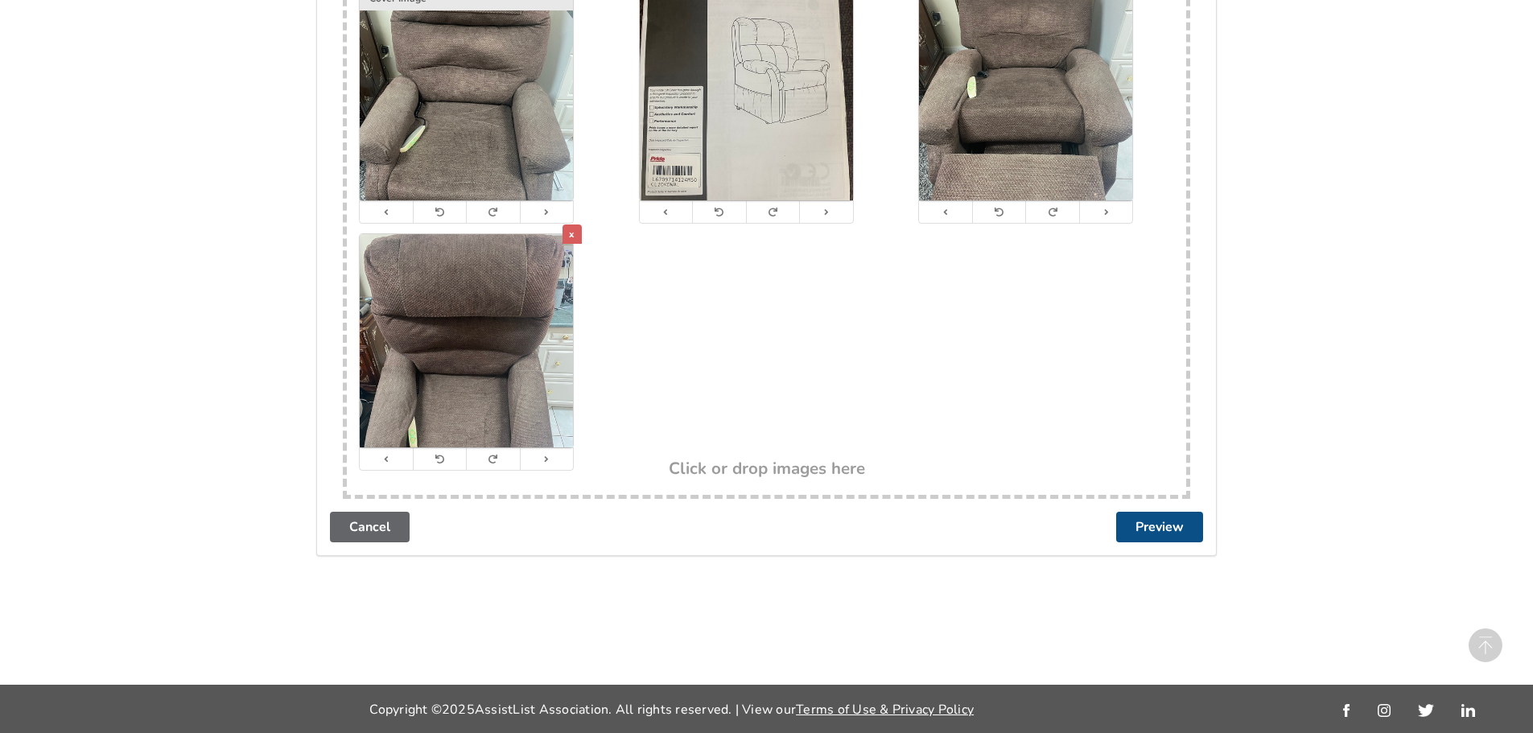
click at [1152, 528] on button "Preview" at bounding box center [1159, 527] width 87 height 31
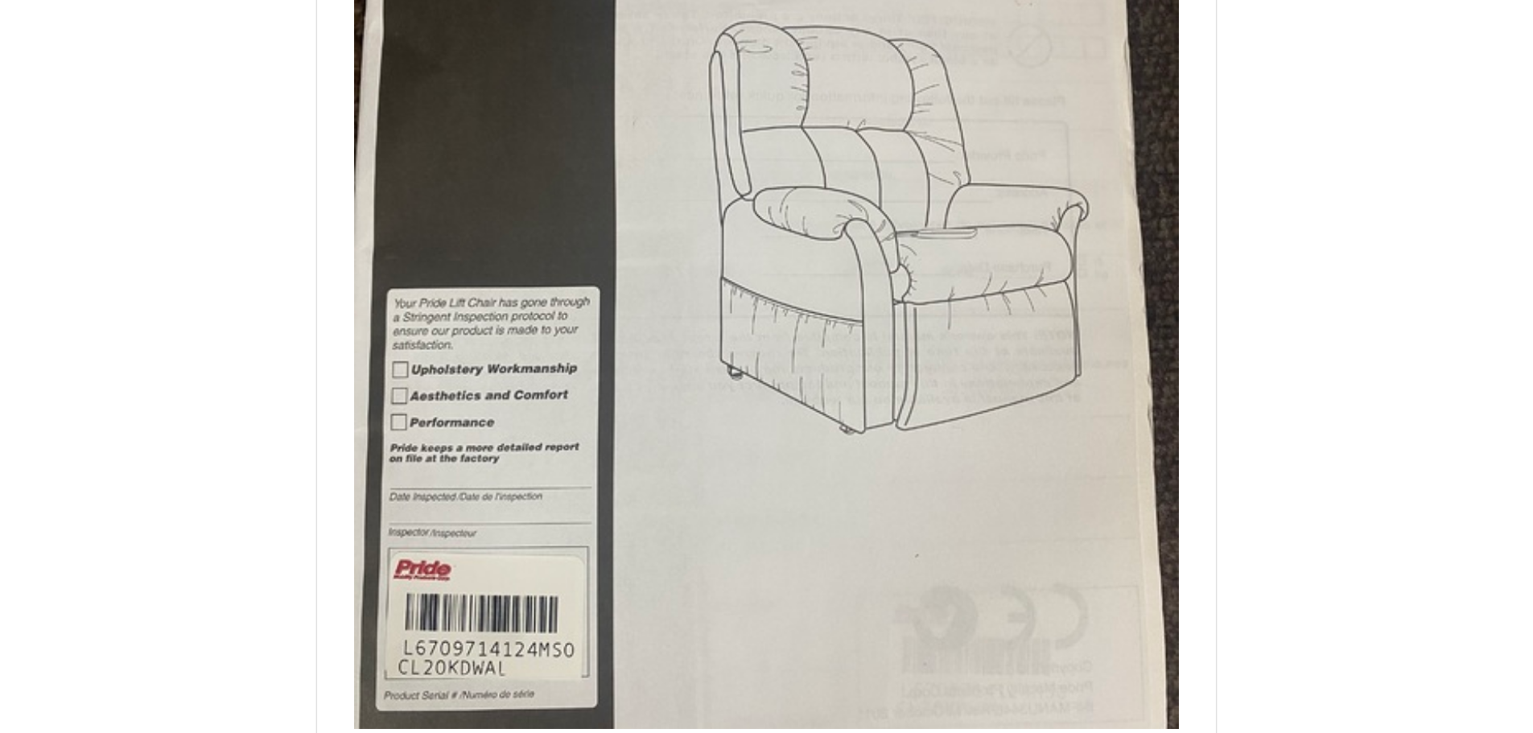
scroll to position [0, 0]
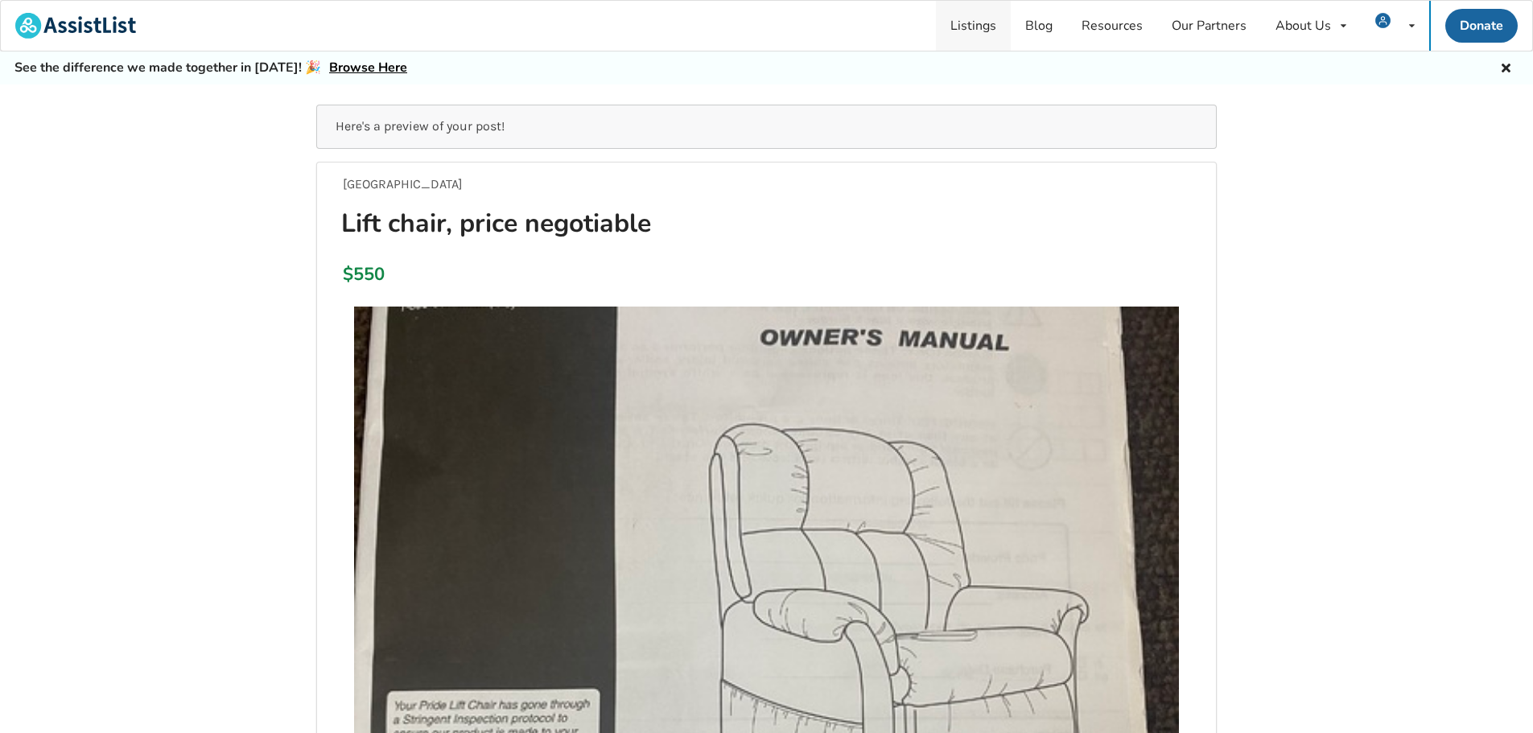
click at [981, 10] on link "Listings" at bounding box center [973, 26] width 75 height 50
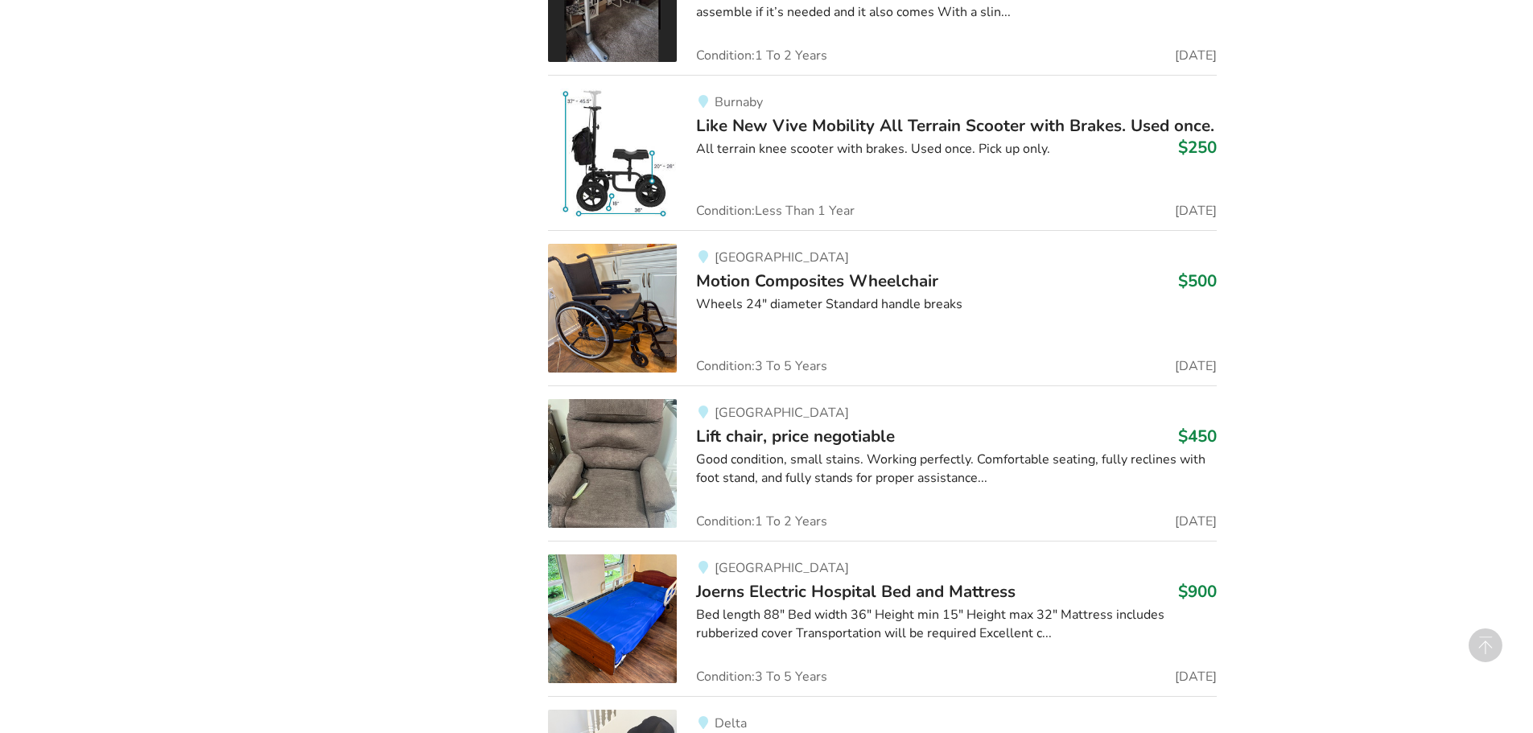
scroll to position [10126, 0]
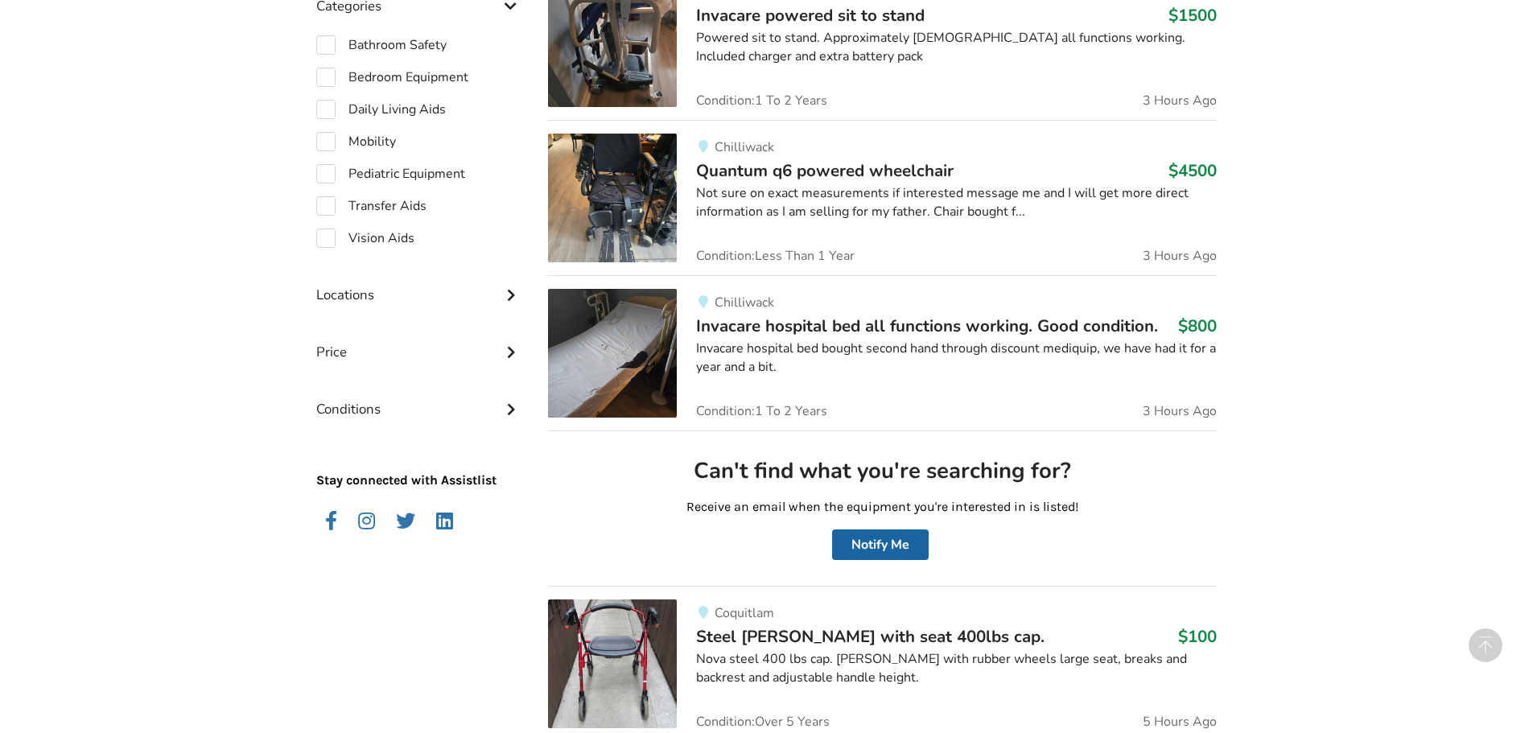
scroll to position [85, 0]
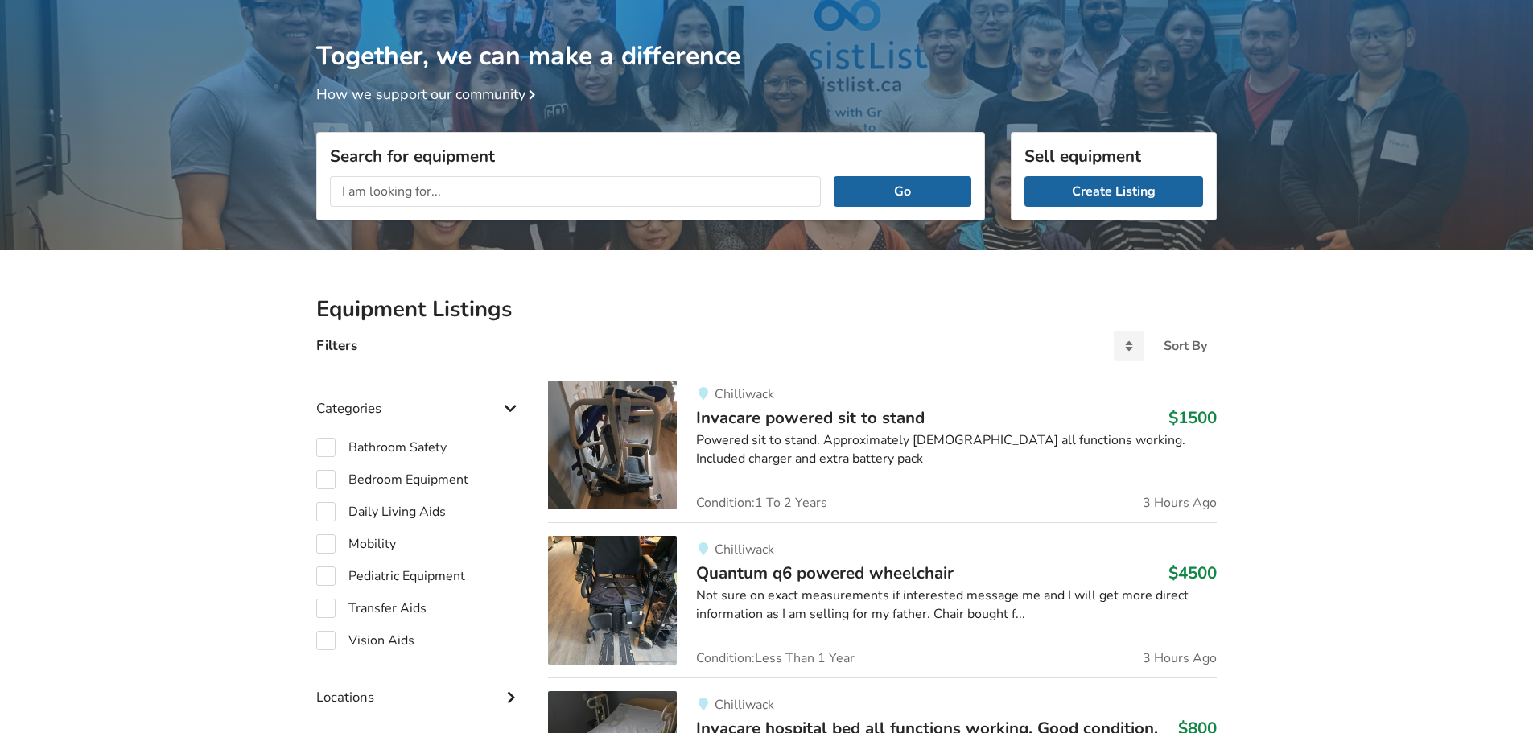
click at [620, 190] on input "text" at bounding box center [575, 191] width 491 height 31
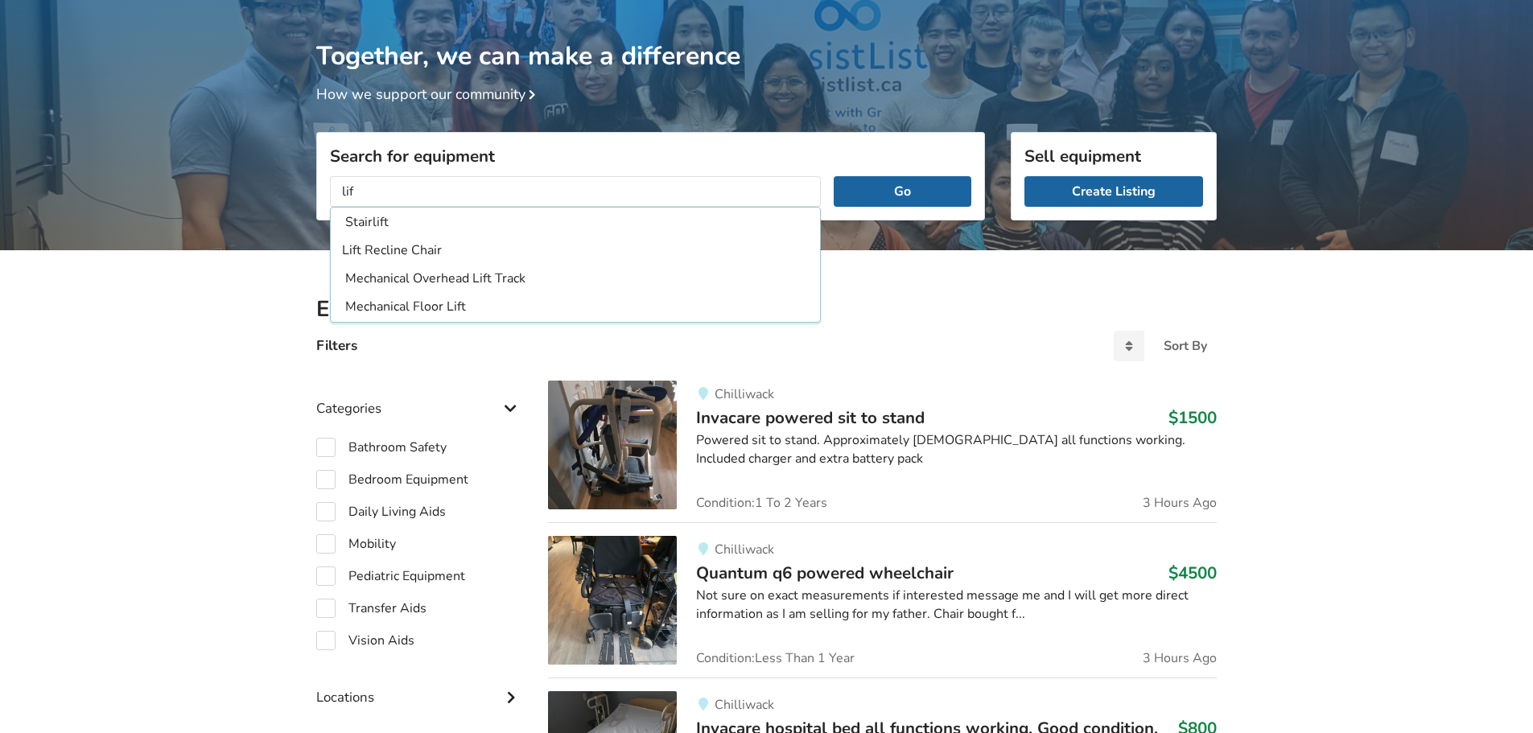
click at [481, 251] on li "Lift Recline Chair" at bounding box center [575, 250] width 489 height 27
type input "Lift Recline Chair"
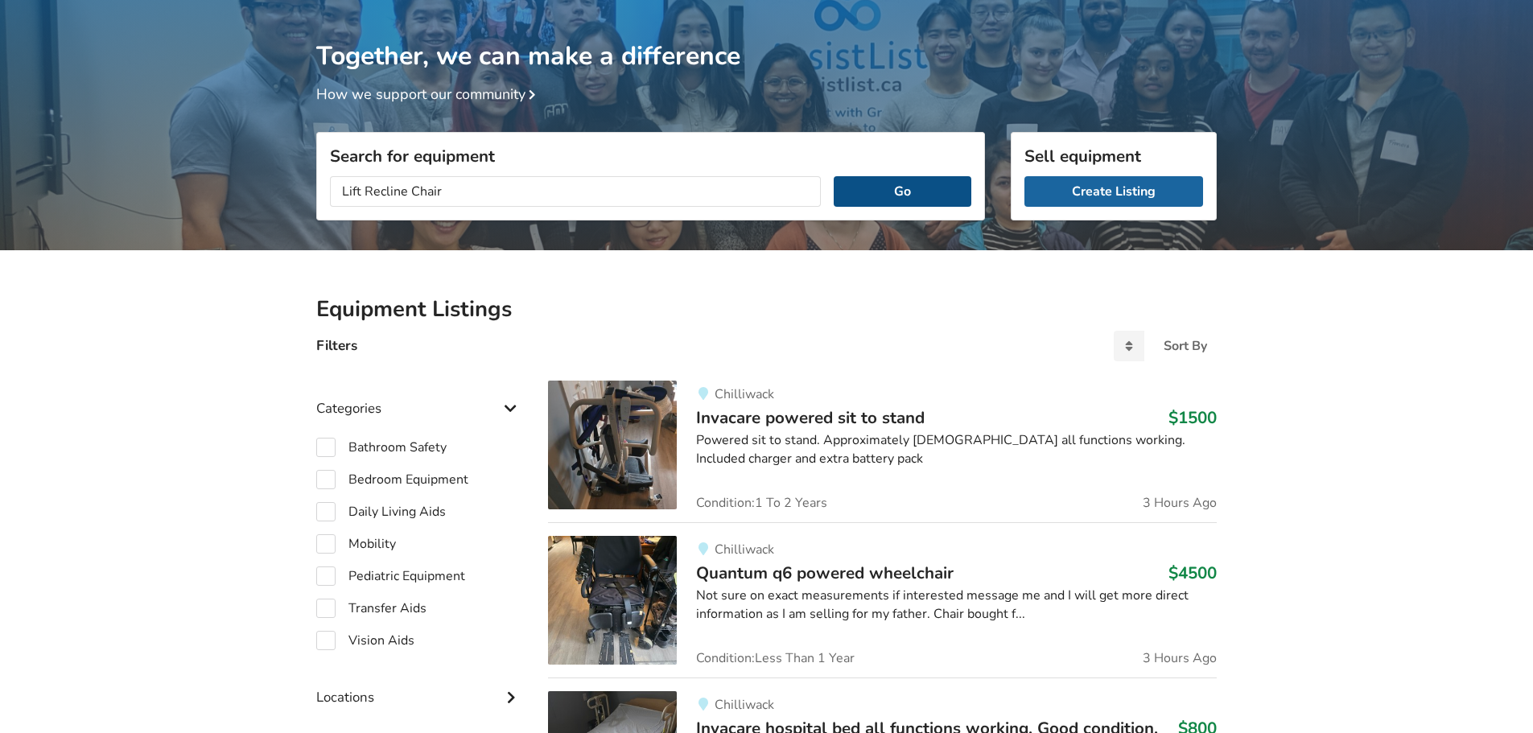
click at [916, 188] on button "Go" at bounding box center [903, 191] width 138 height 31
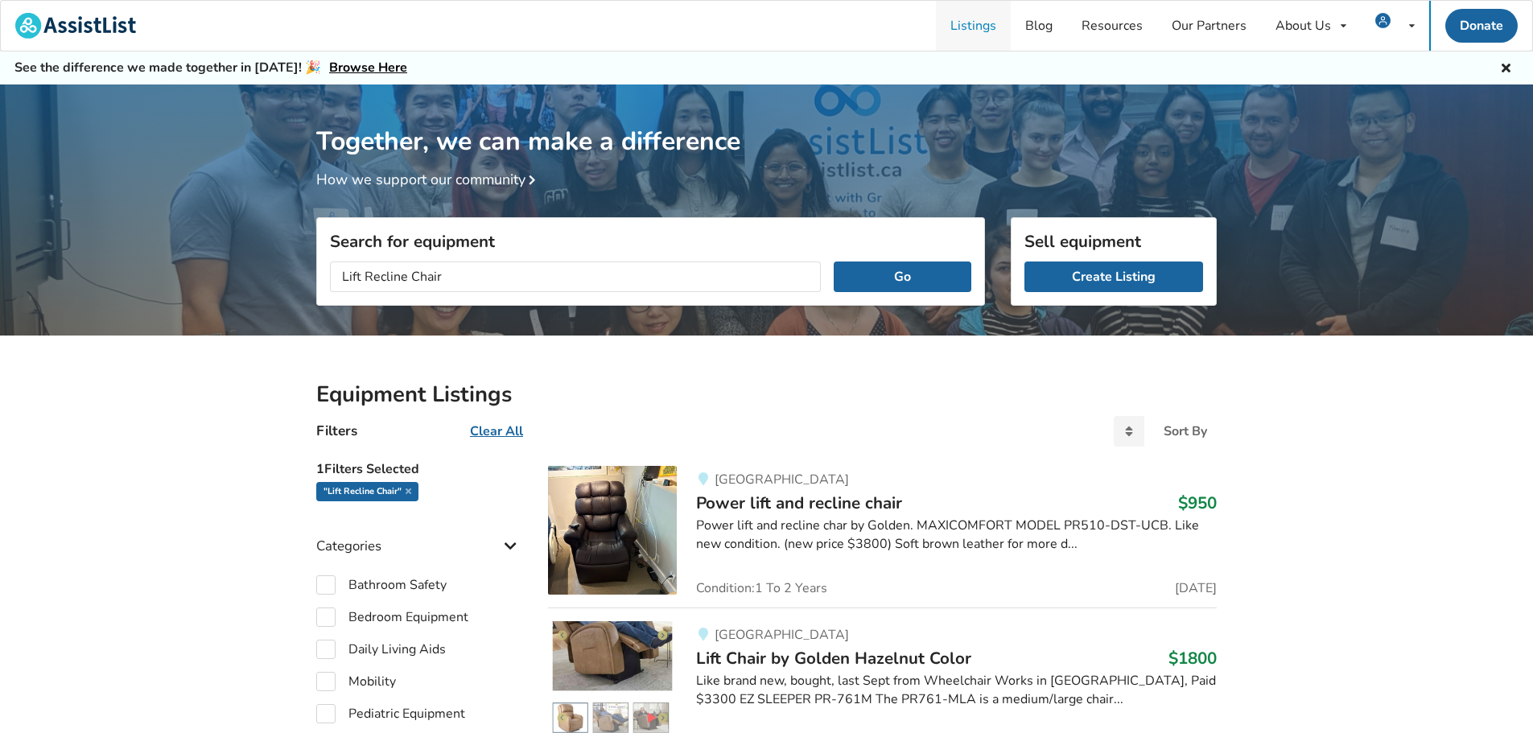
click at [969, 17] on link "Listings" at bounding box center [973, 26] width 75 height 50
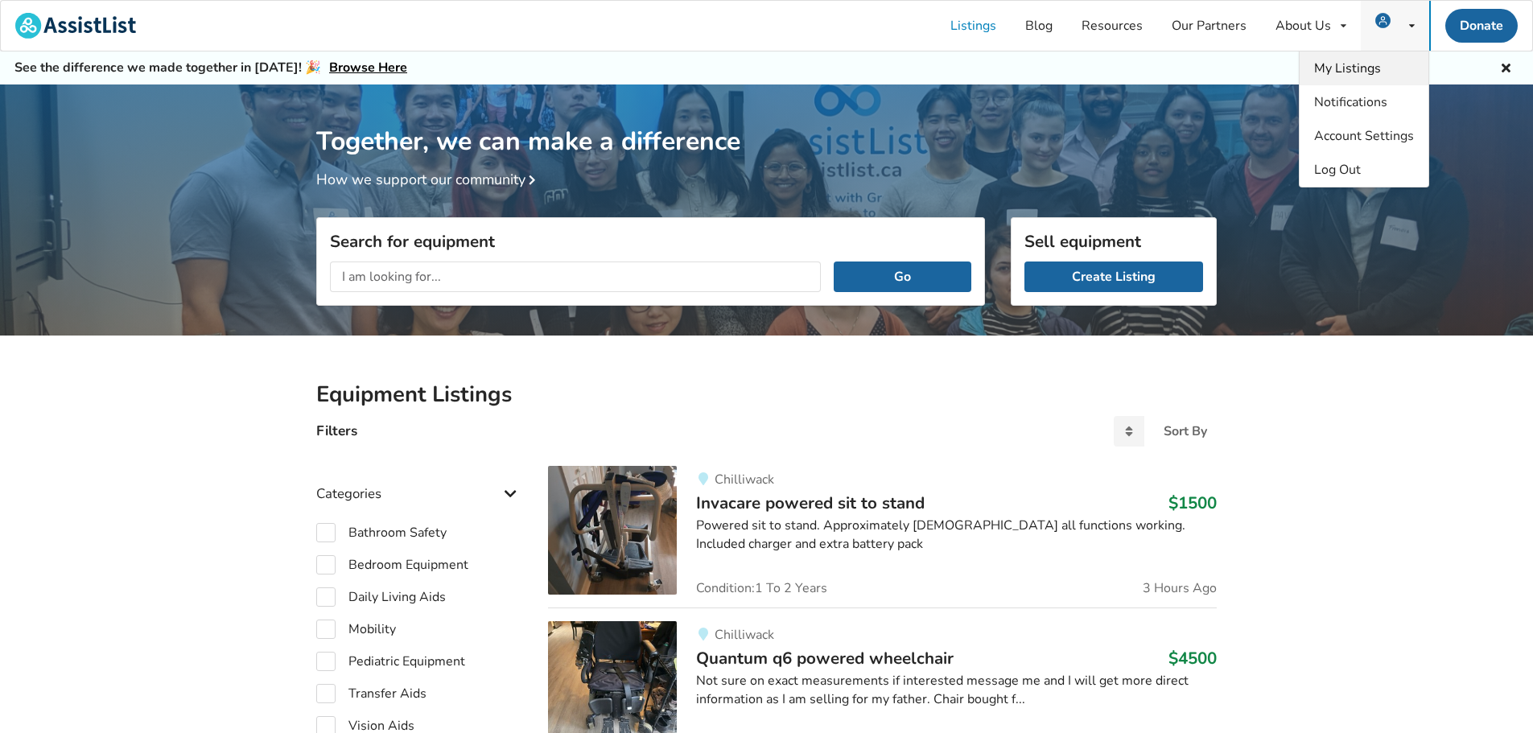
click at [1361, 70] on span "My Listings" at bounding box center [1347, 69] width 67 height 18
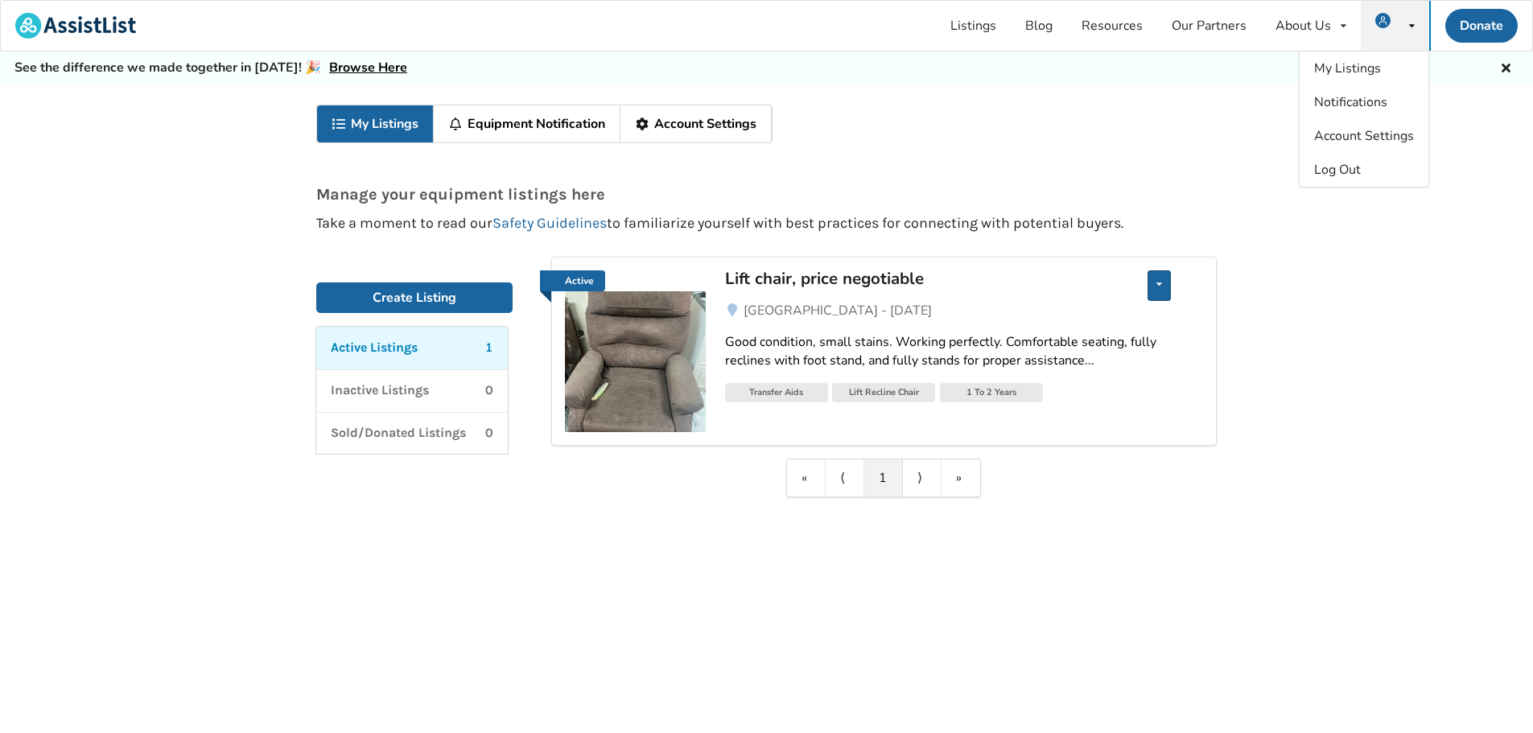
click at [1163, 275] on div "Edit listing Renew listing Mark as Sold Delete listing" at bounding box center [1159, 285] width 23 height 31
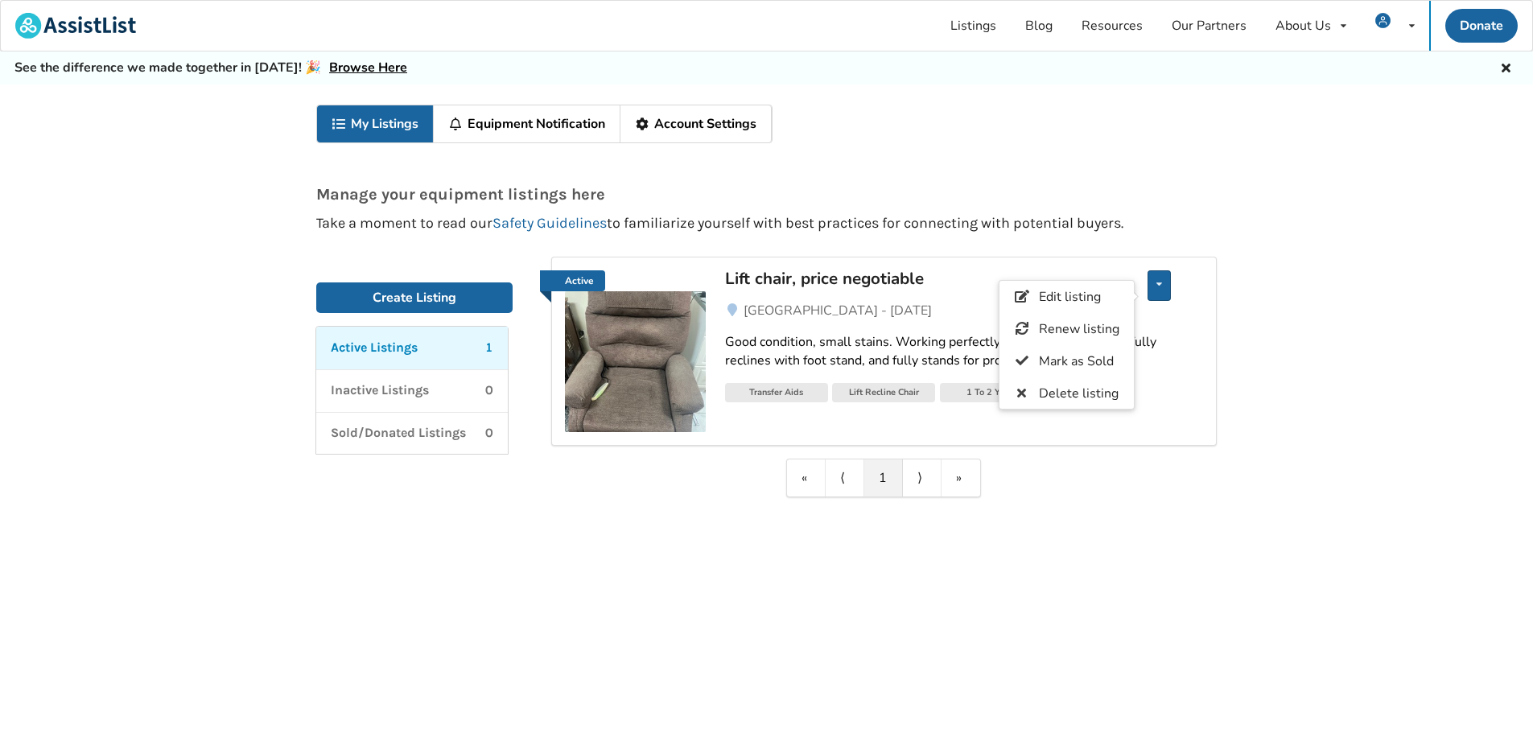
click at [1162, 275] on div "Edit listing Renew listing Mark as Sold Delete listing" at bounding box center [1159, 285] width 23 height 31
click at [851, 268] on div "Lift chair, price negotiable" at bounding box center [913, 278] width 376 height 21
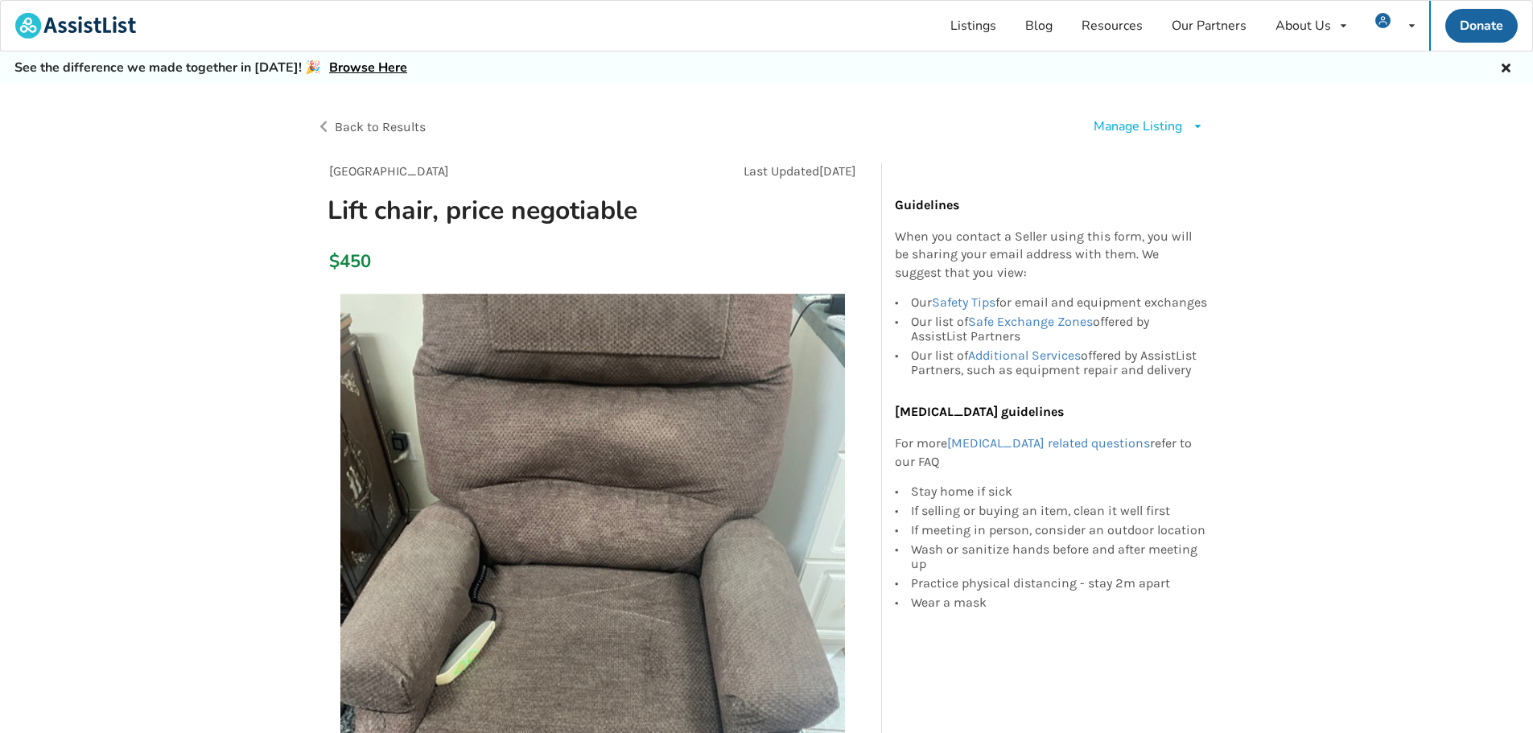
click at [1159, 129] on div "Manage Listing" at bounding box center [1138, 127] width 89 height 19
click at [1157, 163] on span "Edit listing" at bounding box center [1165, 163] width 62 height 18
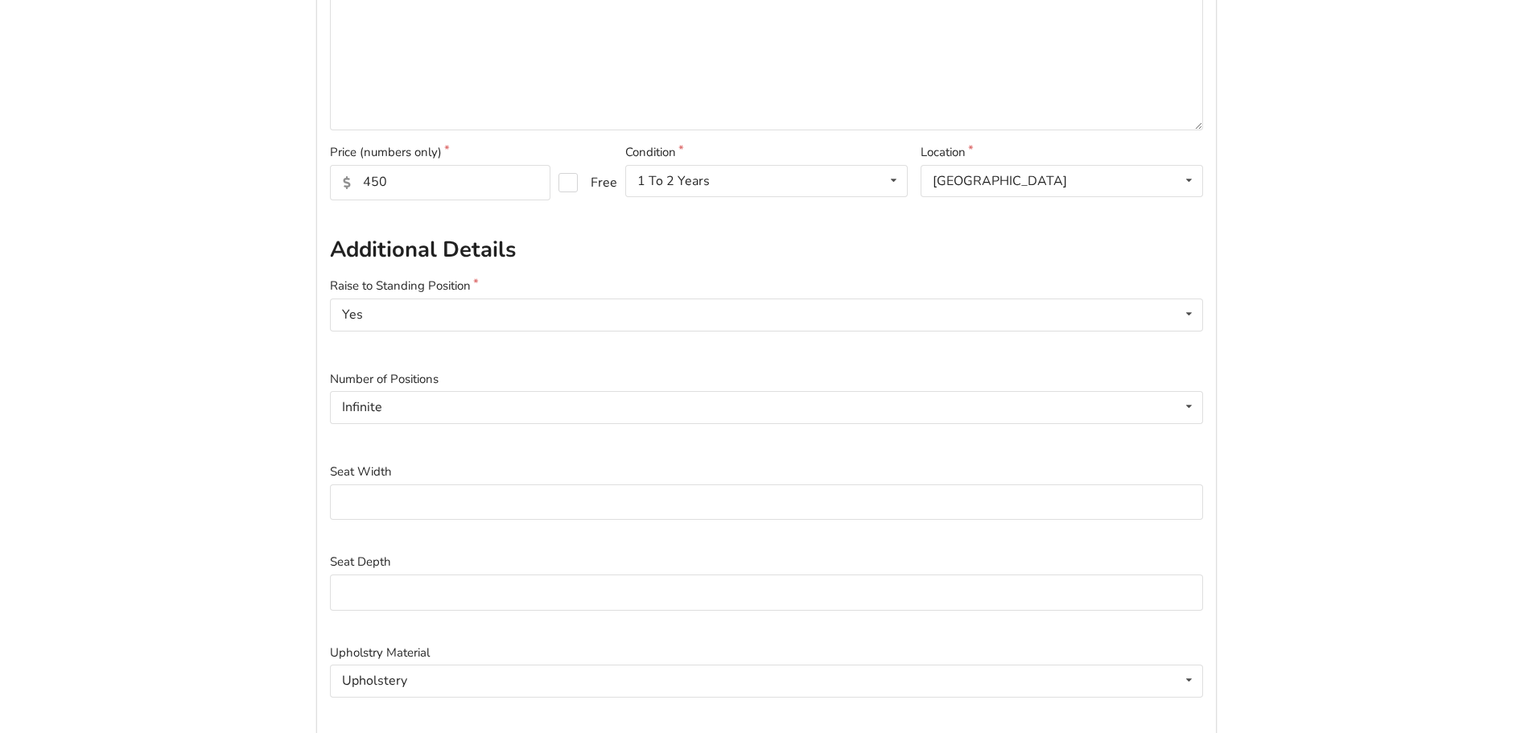
scroll to position [161, 0]
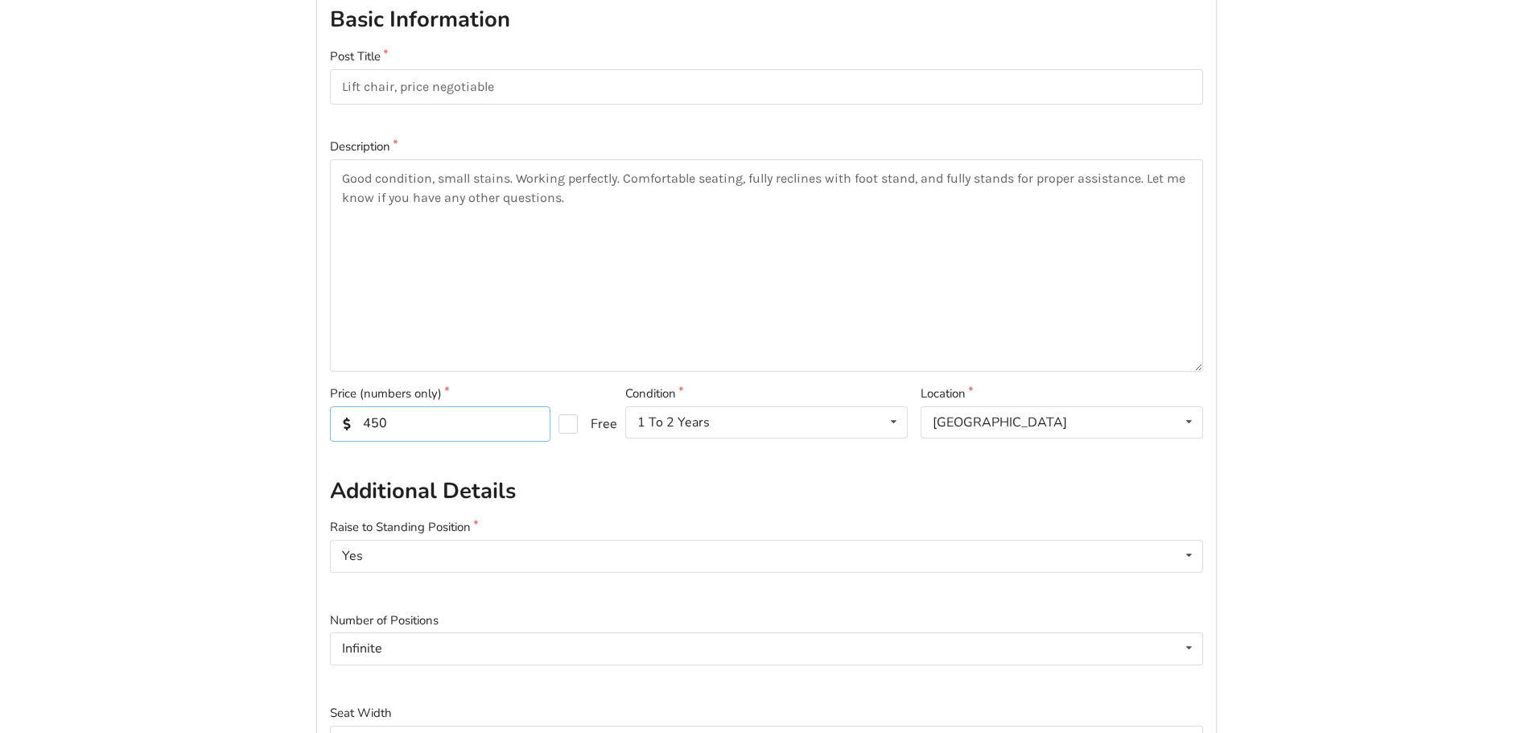
click at [407, 413] on input "450" at bounding box center [440, 423] width 221 height 35
type input "550"
click at [1145, 175] on textarea "Good condition, small stains. Working perfectly. Comfortable seating, fully rec…" at bounding box center [766, 265] width 873 height 212
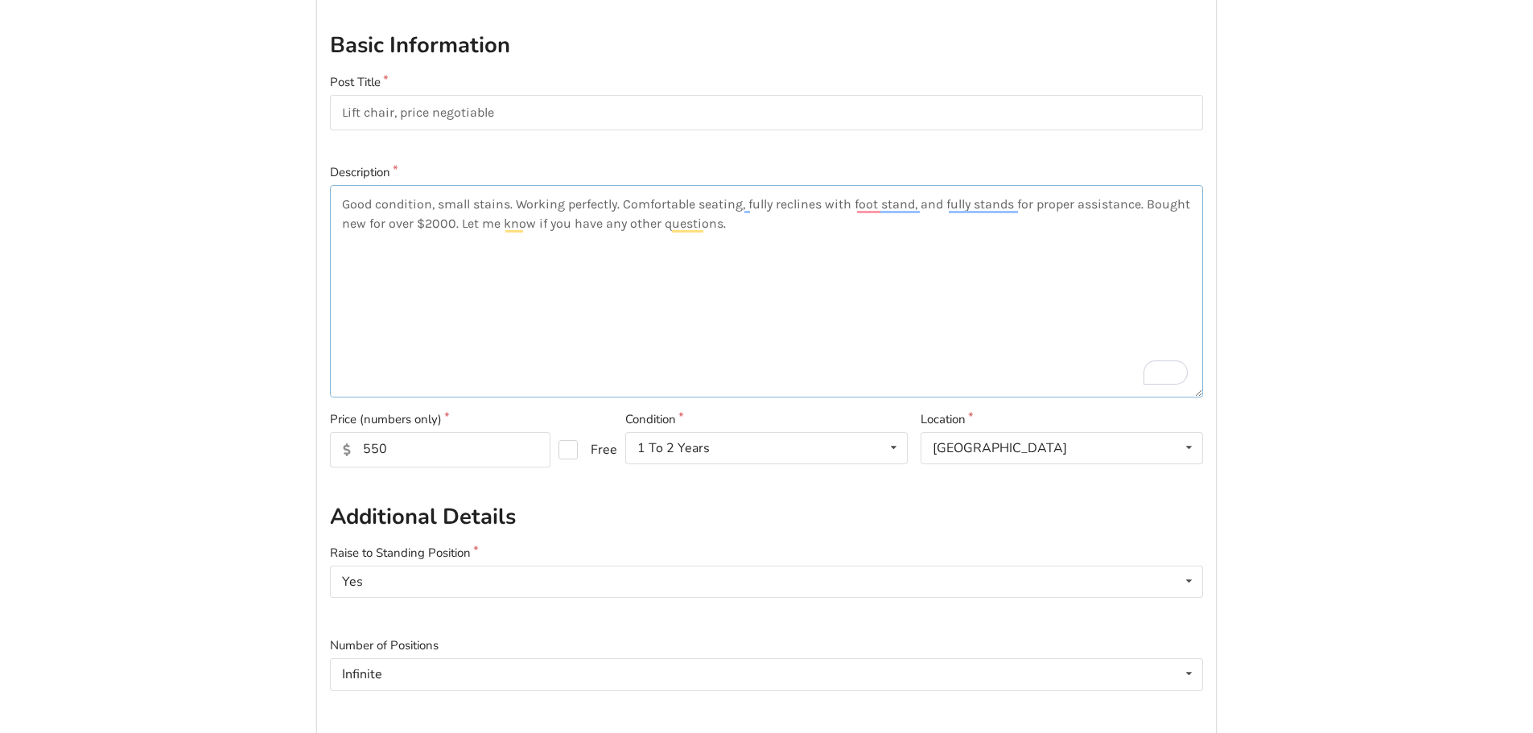
click at [993, 266] on textarea "Good condition, small stains. Working perfectly. Comfortable seating, fully rec…" at bounding box center [766, 291] width 873 height 212
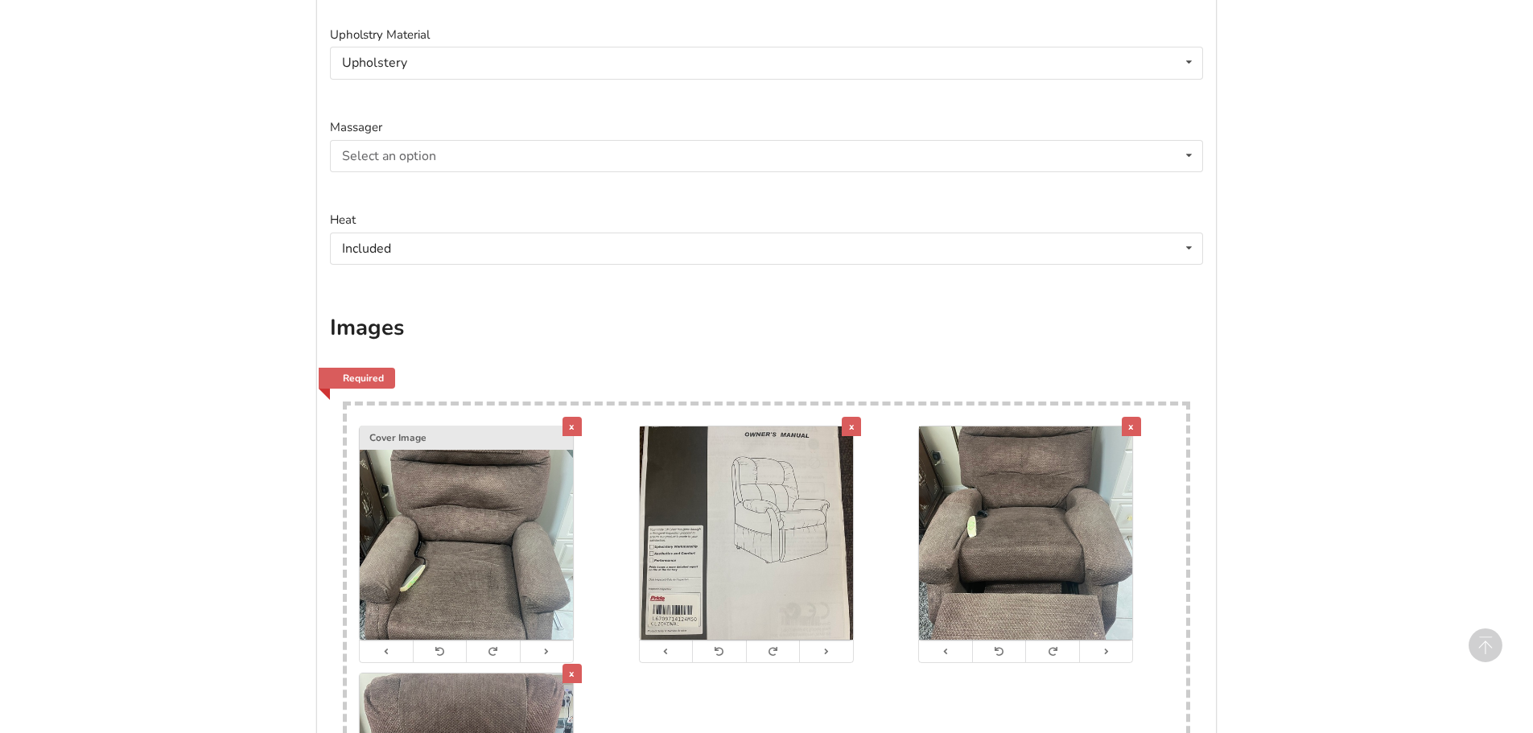
scroll to position [1486, 0]
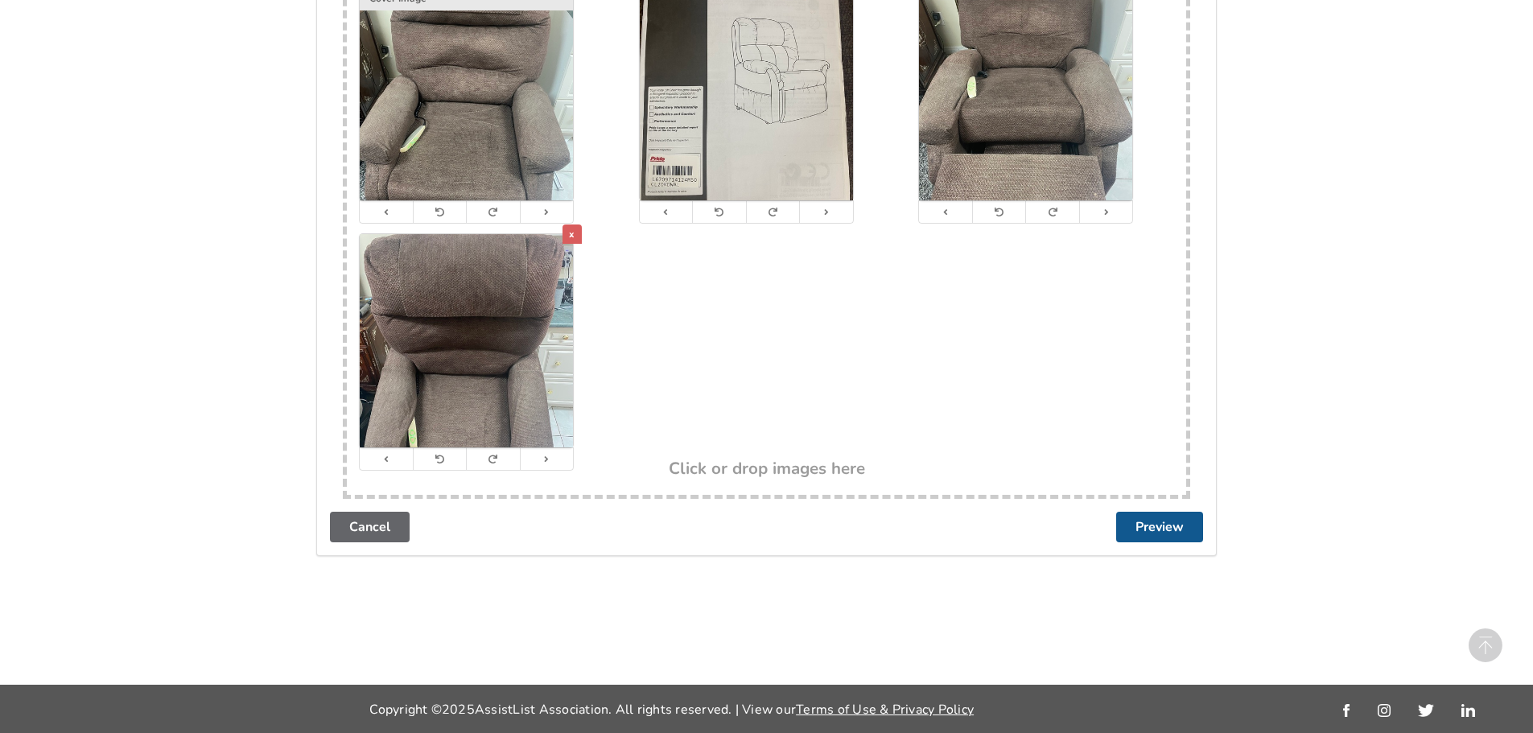
type textarea "Good condition, small stains. Working perfectly. Comfortable seating, fully rec…"
click at [1168, 533] on button "Preview" at bounding box center [1159, 527] width 87 height 31
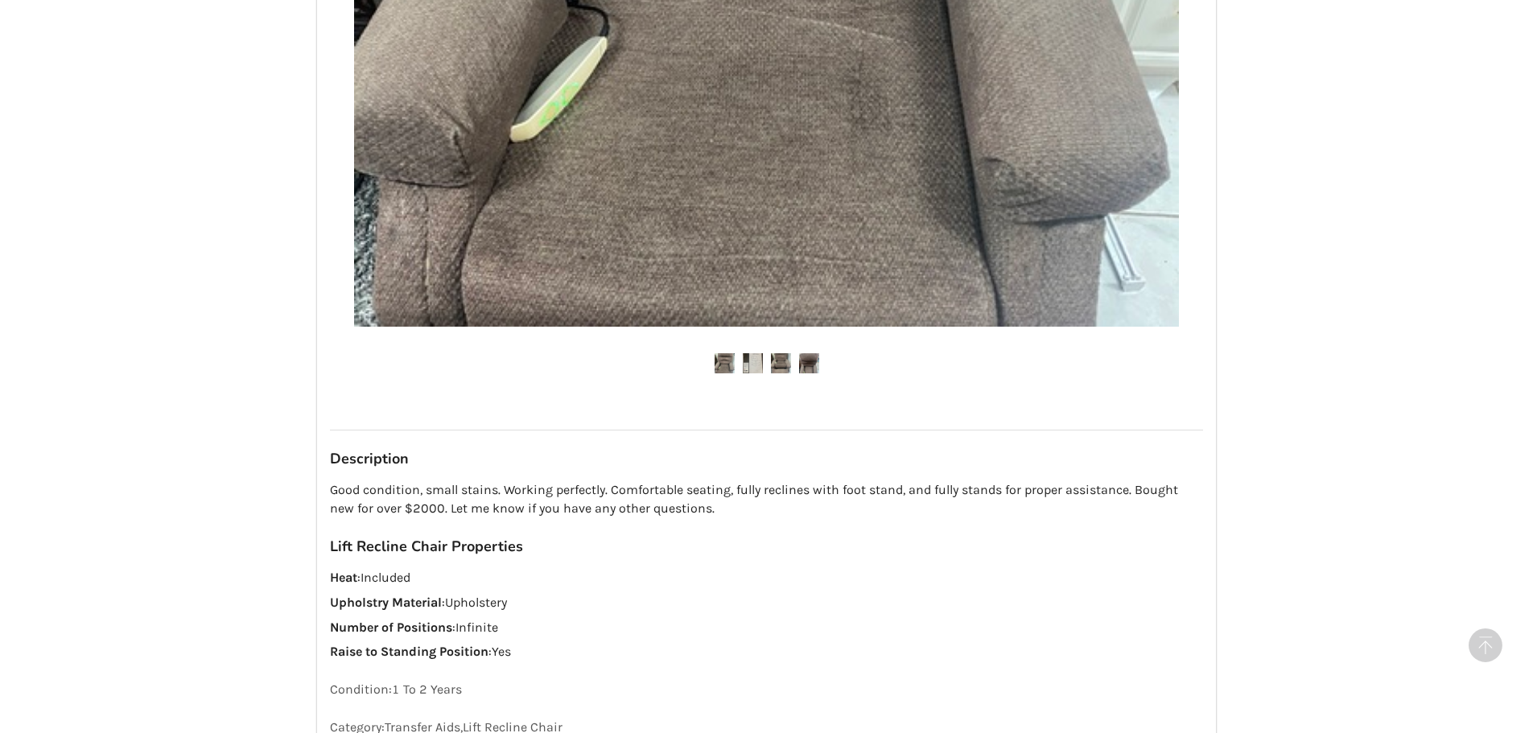
scroll to position [1117, 0]
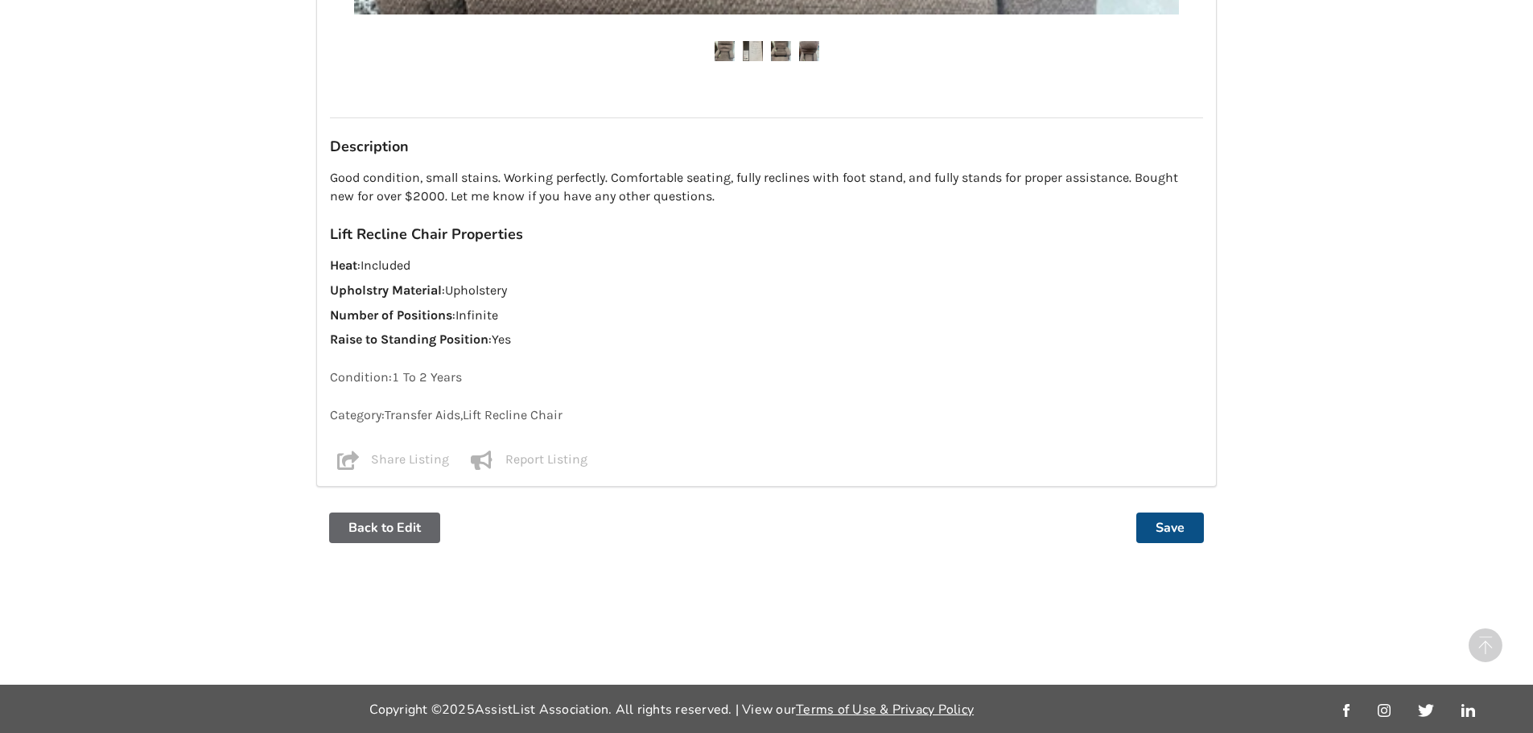
click at [1173, 521] on button "Save" at bounding box center [1171, 528] width 68 height 31
